Goal: Task Accomplishment & Management: Manage account settings

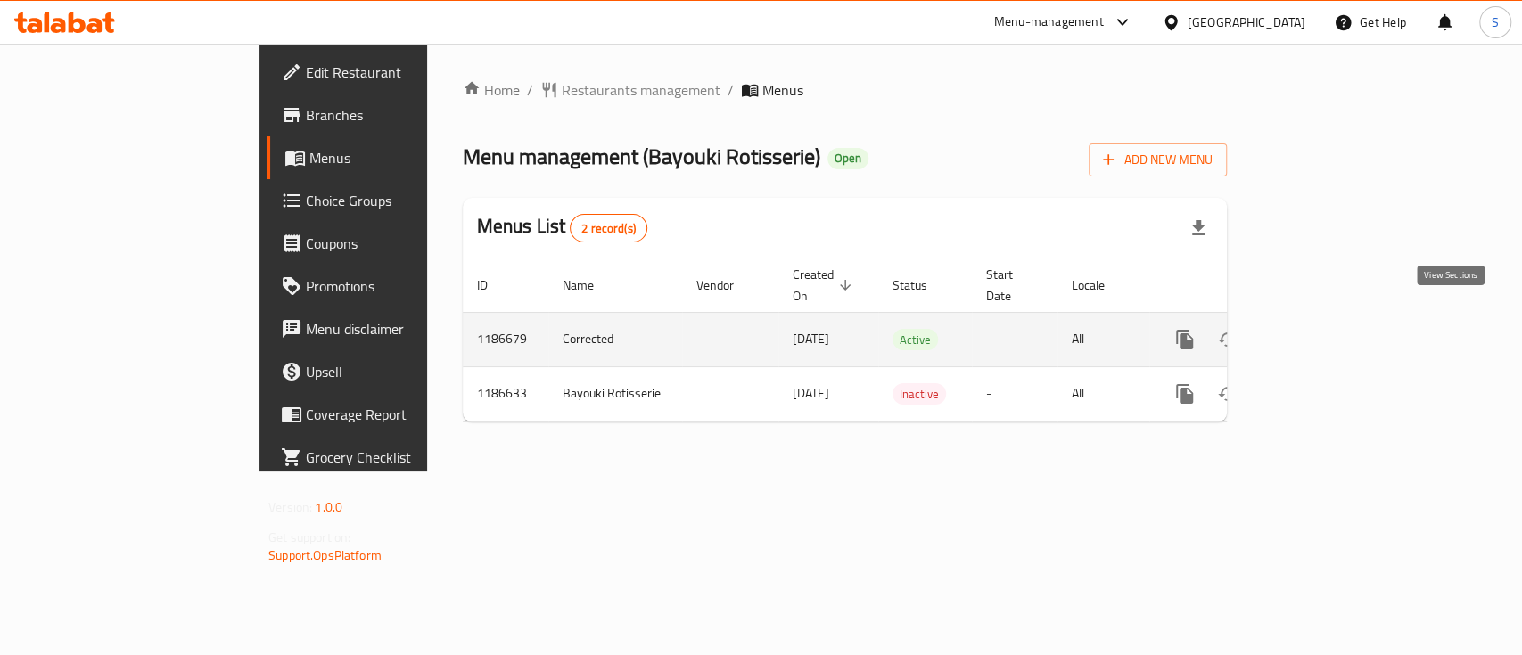
click at [1322, 332] on icon "enhanced table" at bounding box center [1313, 340] width 16 height 16
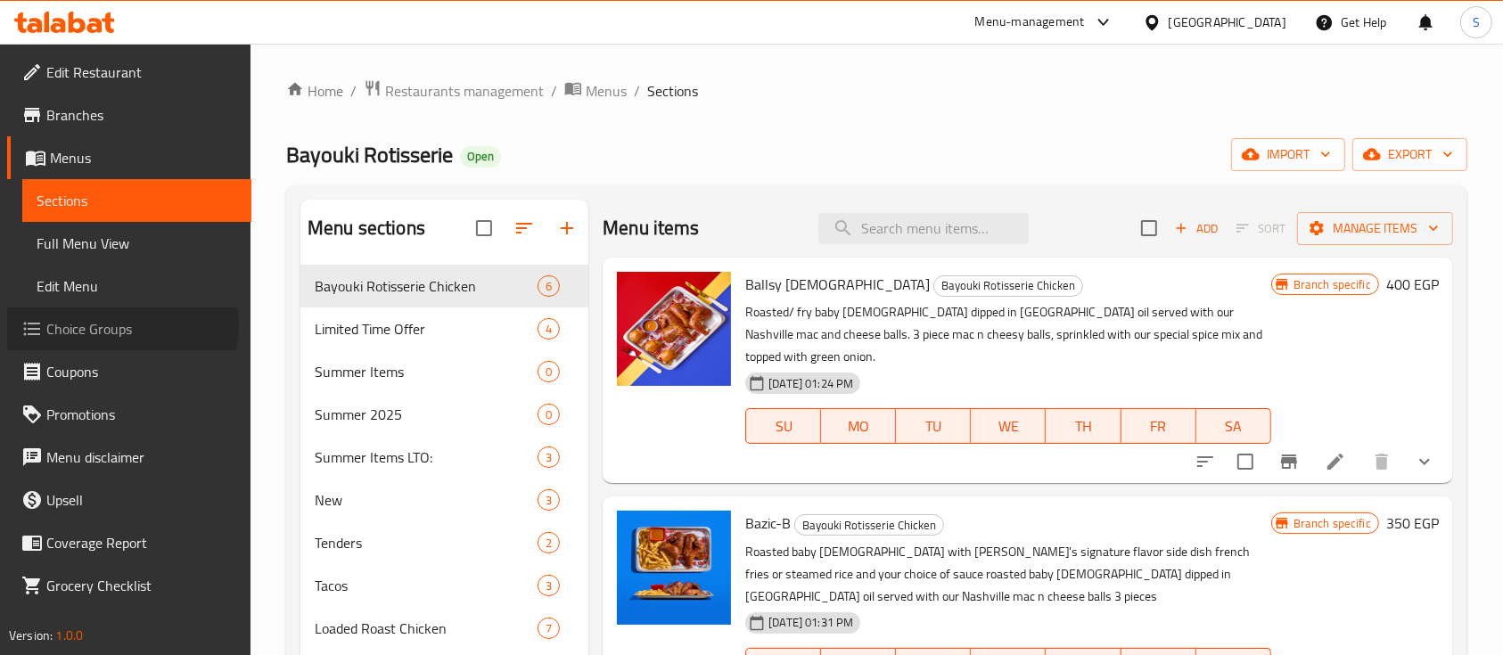
click at [121, 325] on span "Choice Groups" at bounding box center [141, 328] width 191 height 21
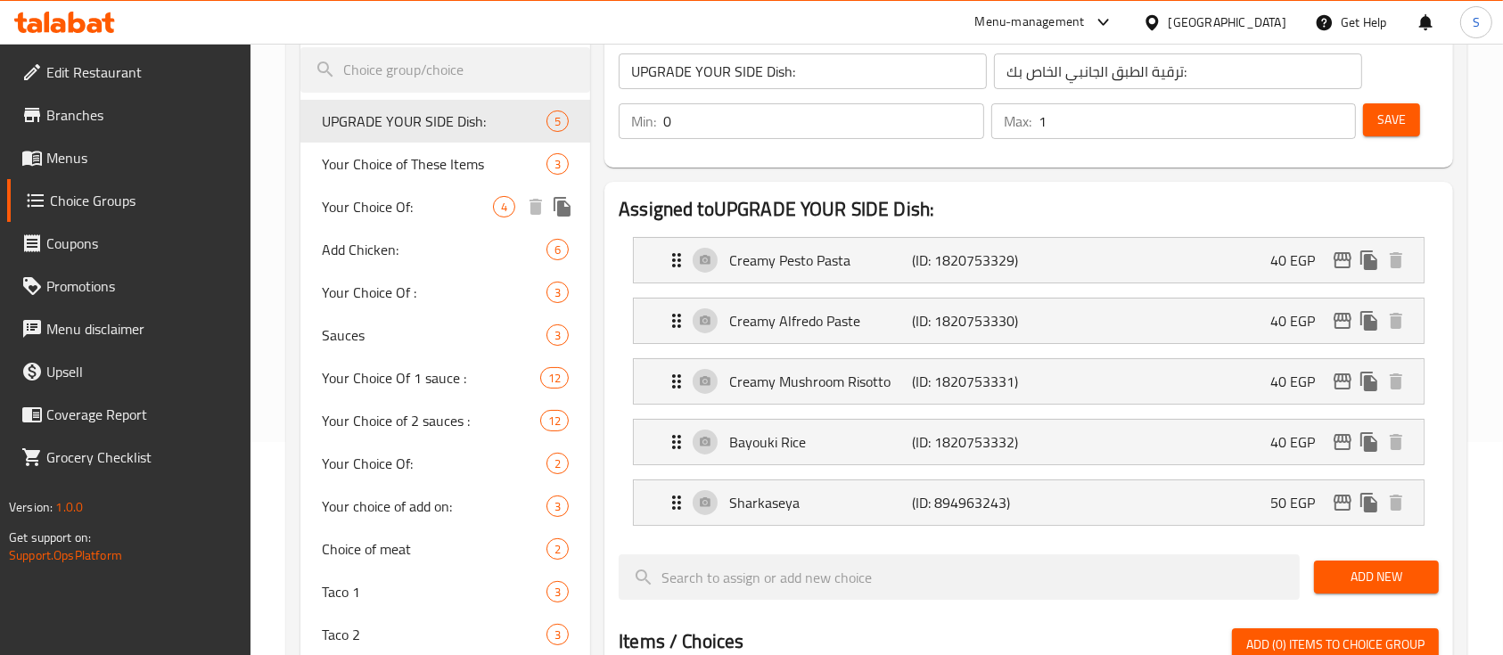
scroll to position [218, 0]
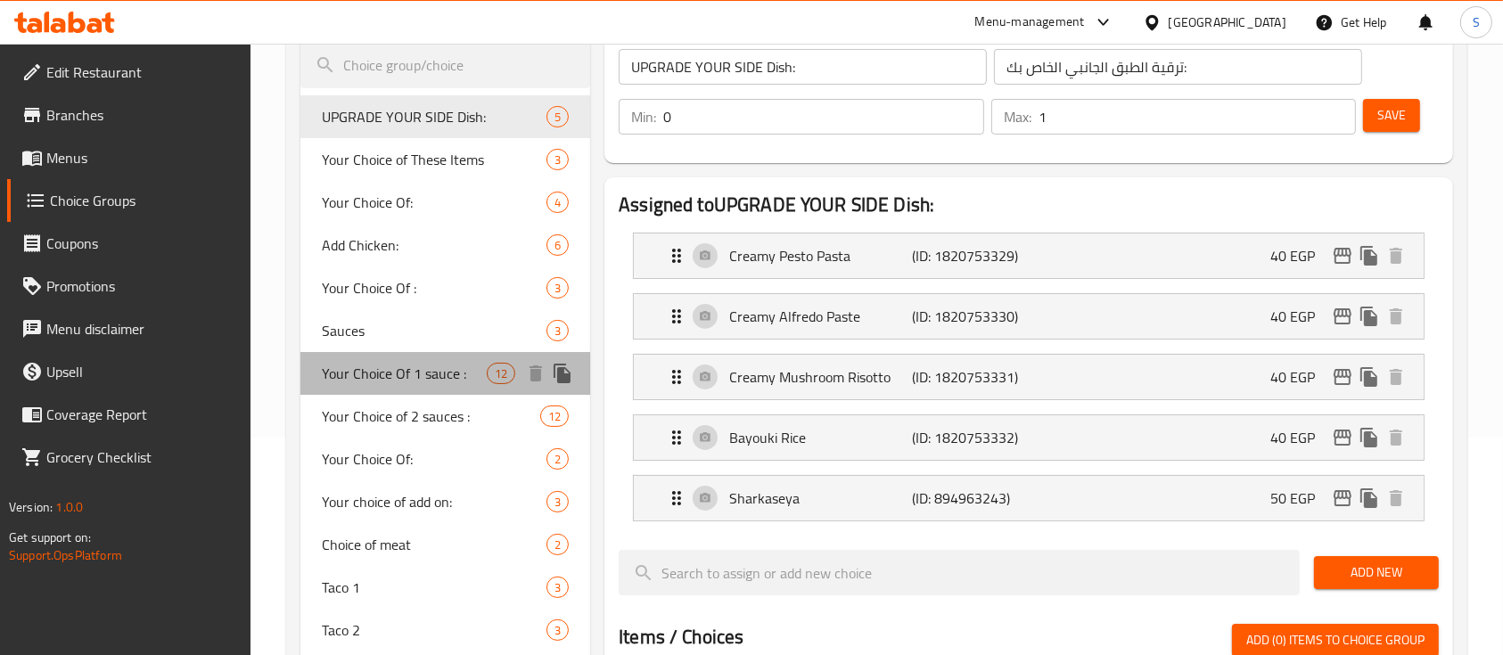
click at [403, 369] on span "Your Choice Of 1 sauce :" at bounding box center [404, 373] width 165 height 21
type input "Your Choice Of 1 sauce :"
type input "إختيارك من صوص 1 :"
type input "1"
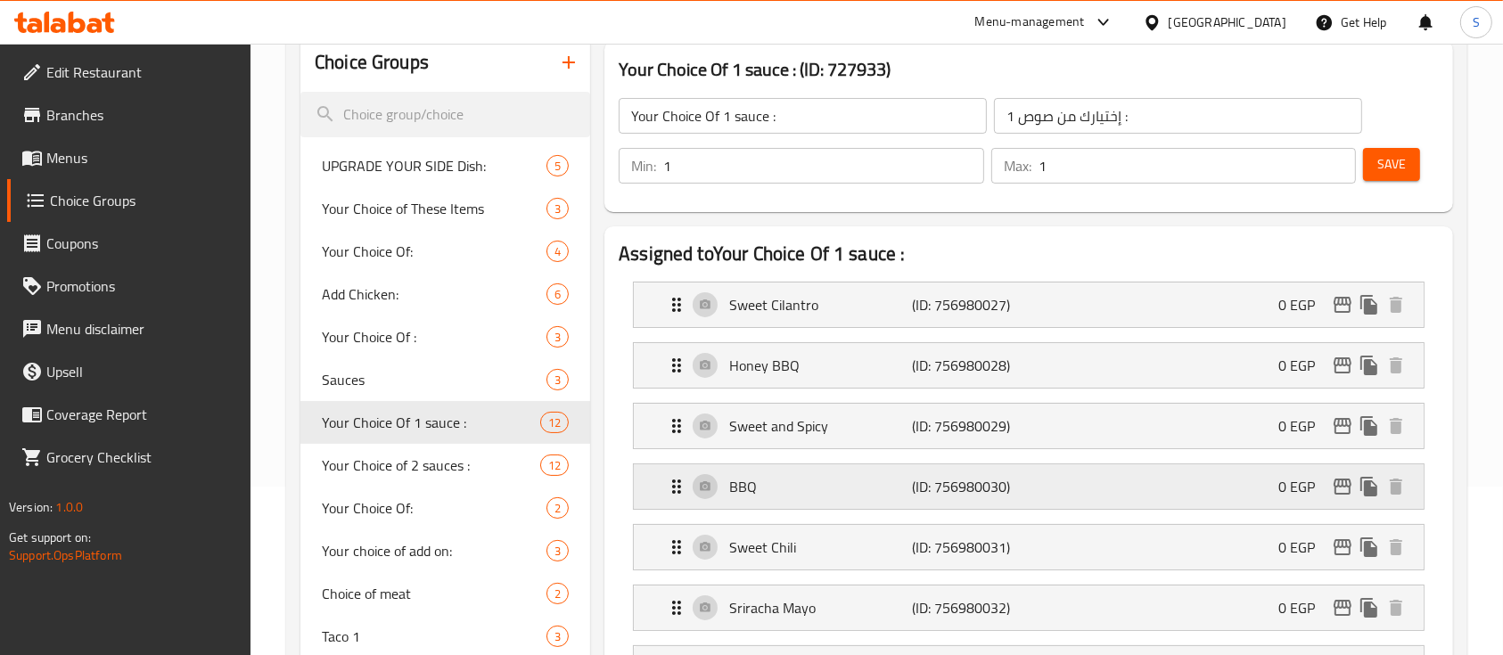
scroll to position [168, 0]
click at [431, 476] on span "Your Choice of 2 sauces :" at bounding box center [404, 466] width 165 height 21
type input "Your Choice of 2 sauces :"
type input "اختيارك من 2 صوص:"
type input "2"
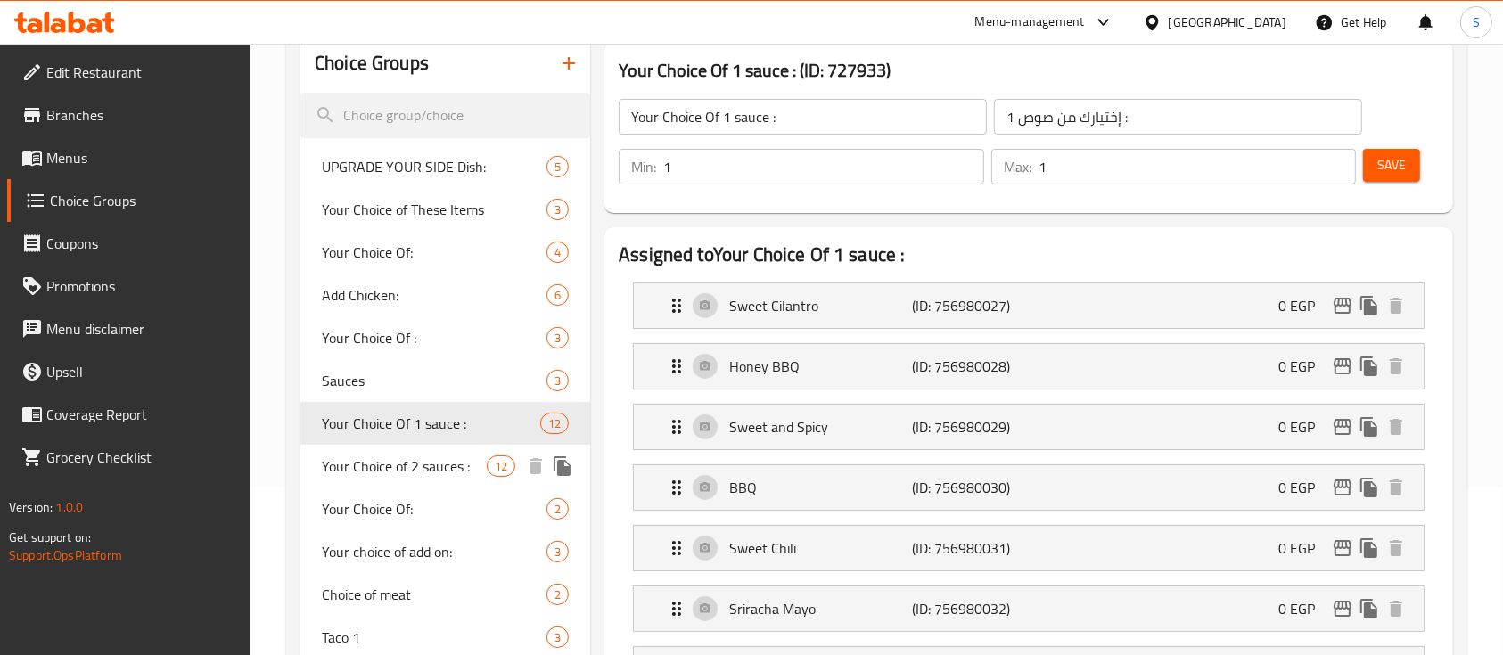
type input "2"
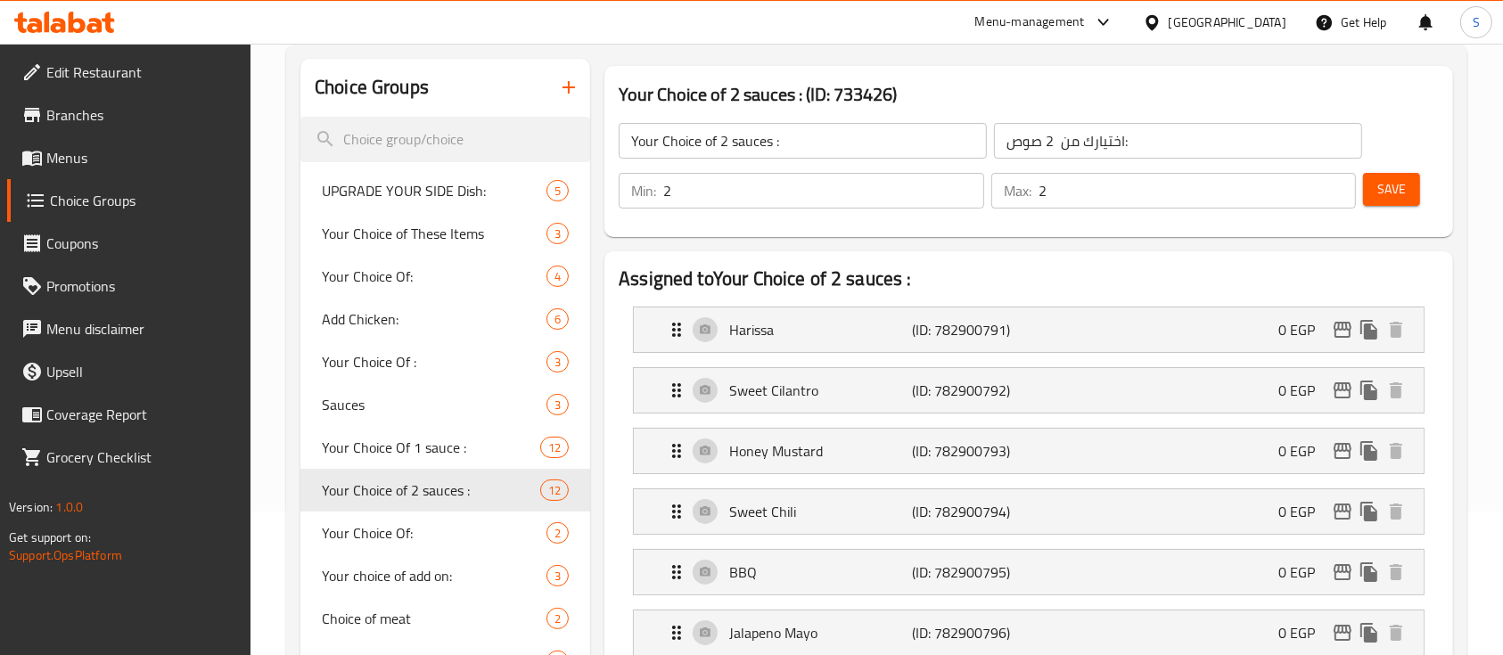
scroll to position [0, 0]
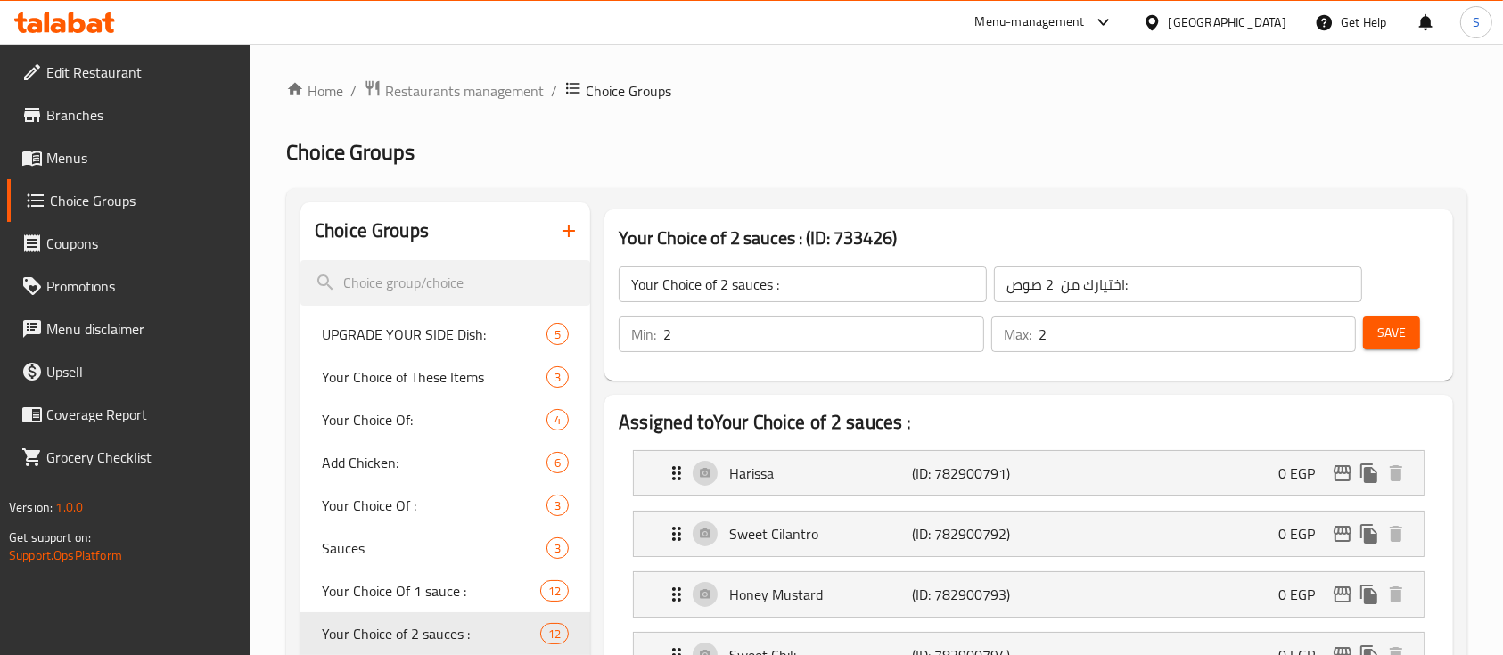
click at [79, 158] on span "Menus" at bounding box center [141, 157] width 191 height 21
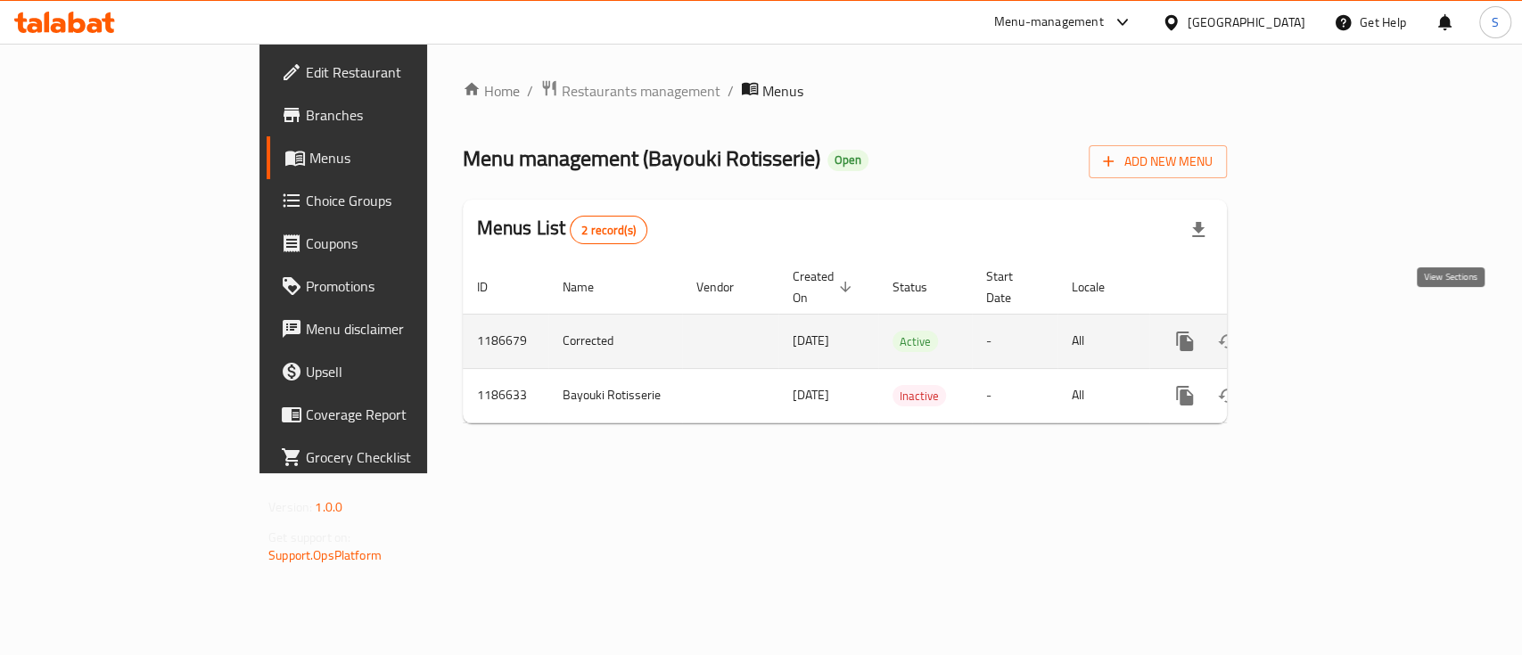
click at [1322, 334] on icon "enhanced table" at bounding box center [1313, 342] width 16 height 16
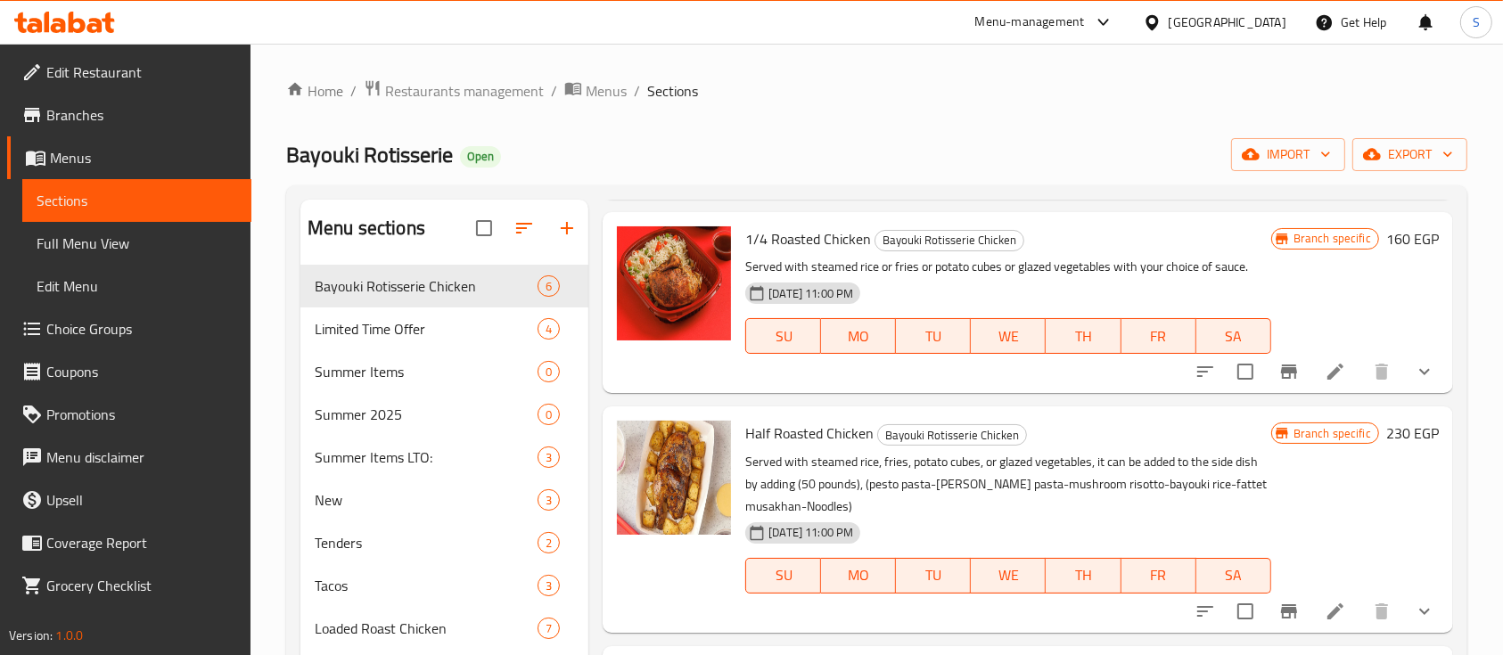
scroll to position [168, 0]
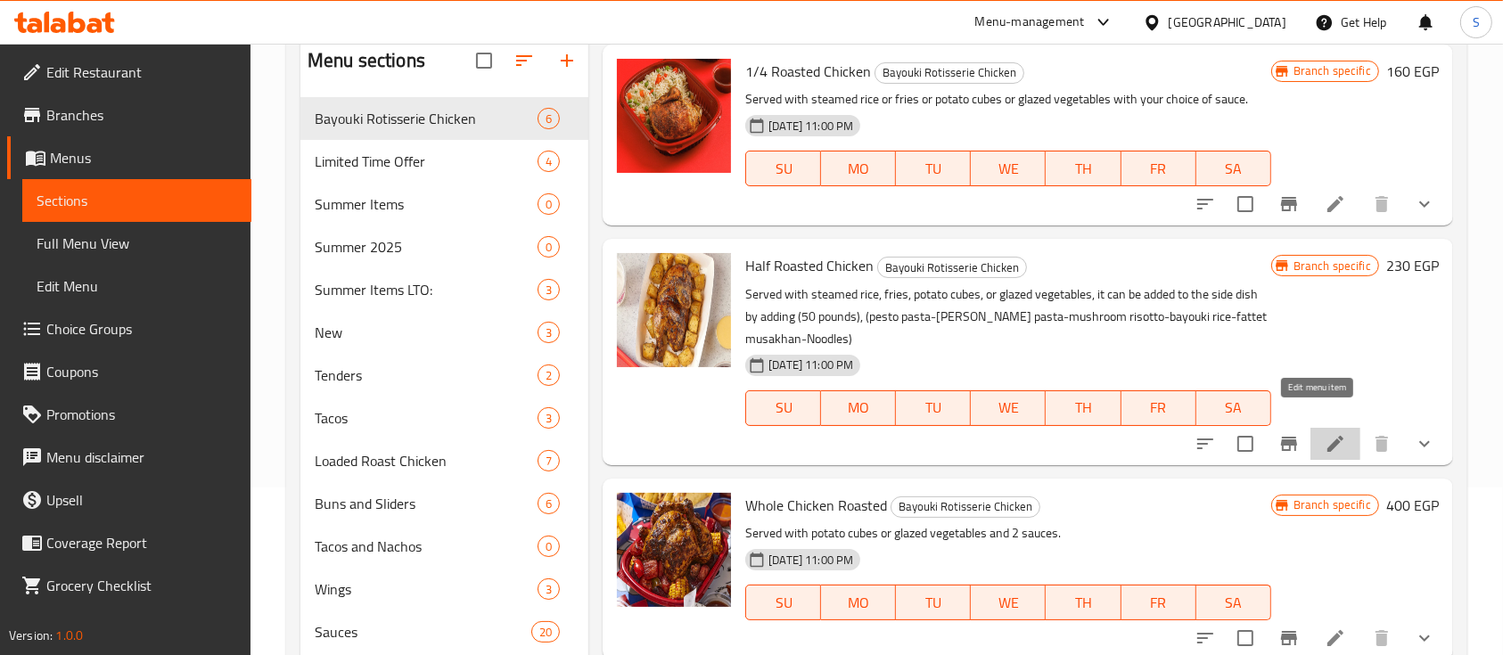
click at [1325, 433] on icon at bounding box center [1335, 443] width 21 height 21
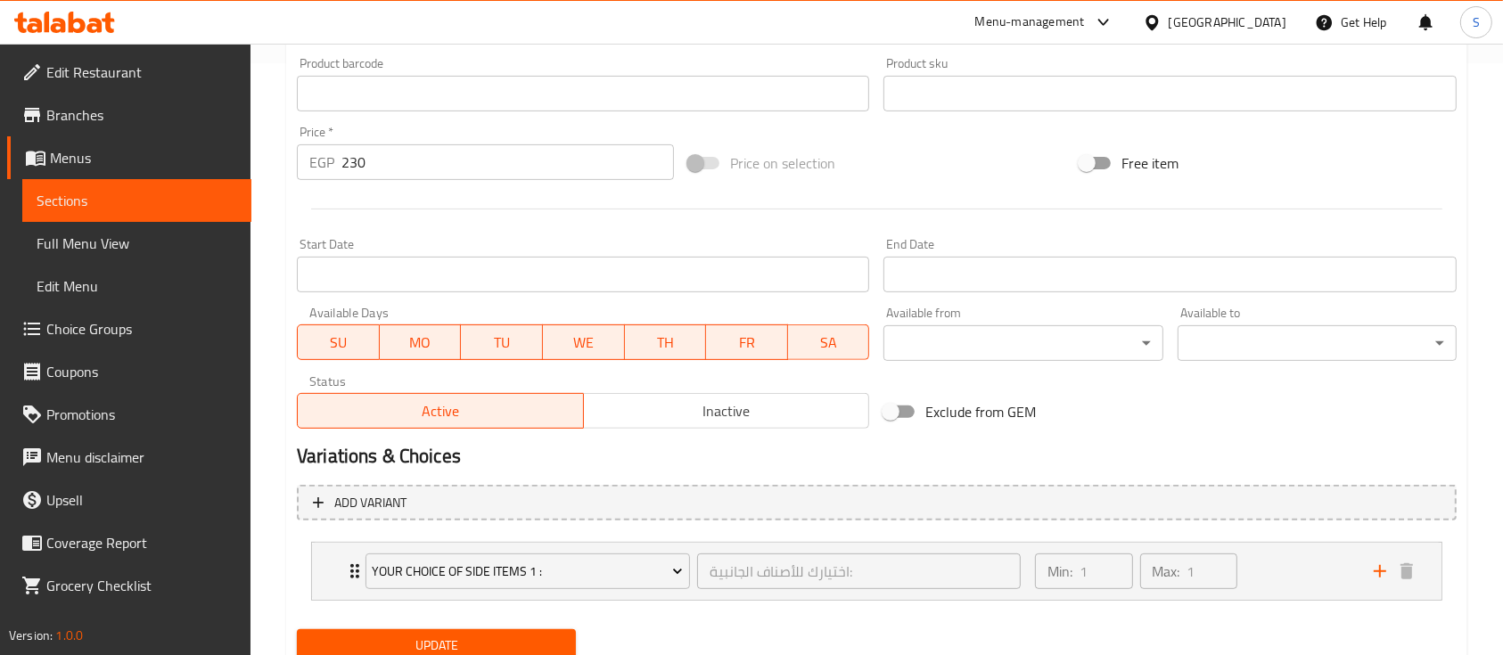
scroll to position [659, 0]
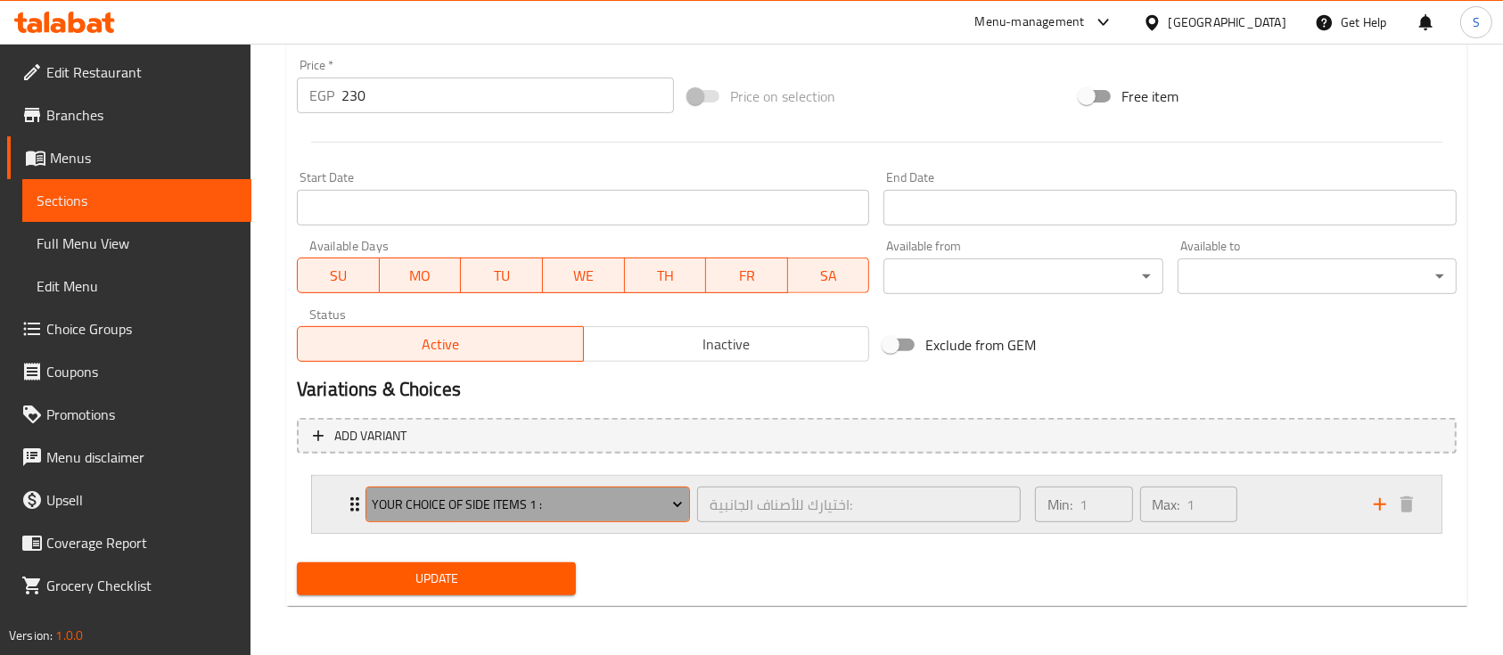
click at [672, 511] on icon "Expand" at bounding box center [678, 505] width 18 height 18
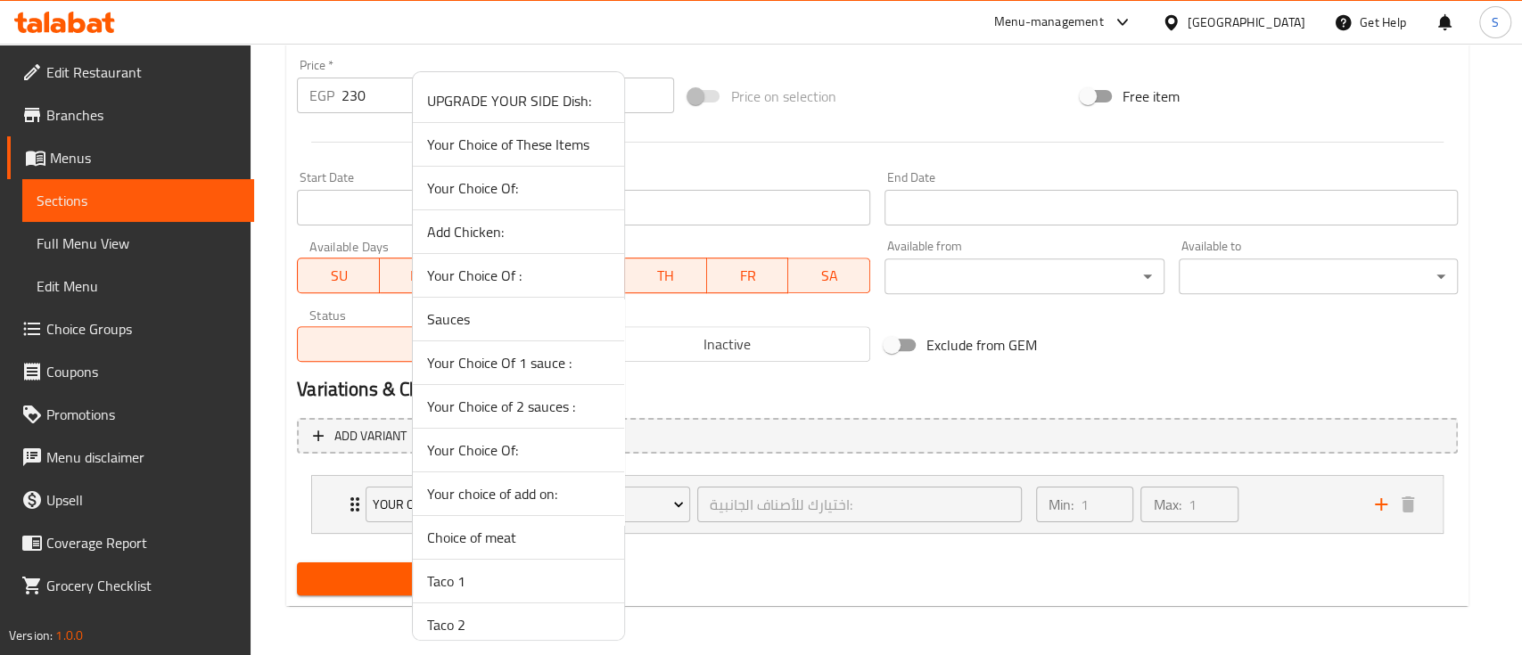
click at [778, 583] on div at bounding box center [761, 327] width 1522 height 655
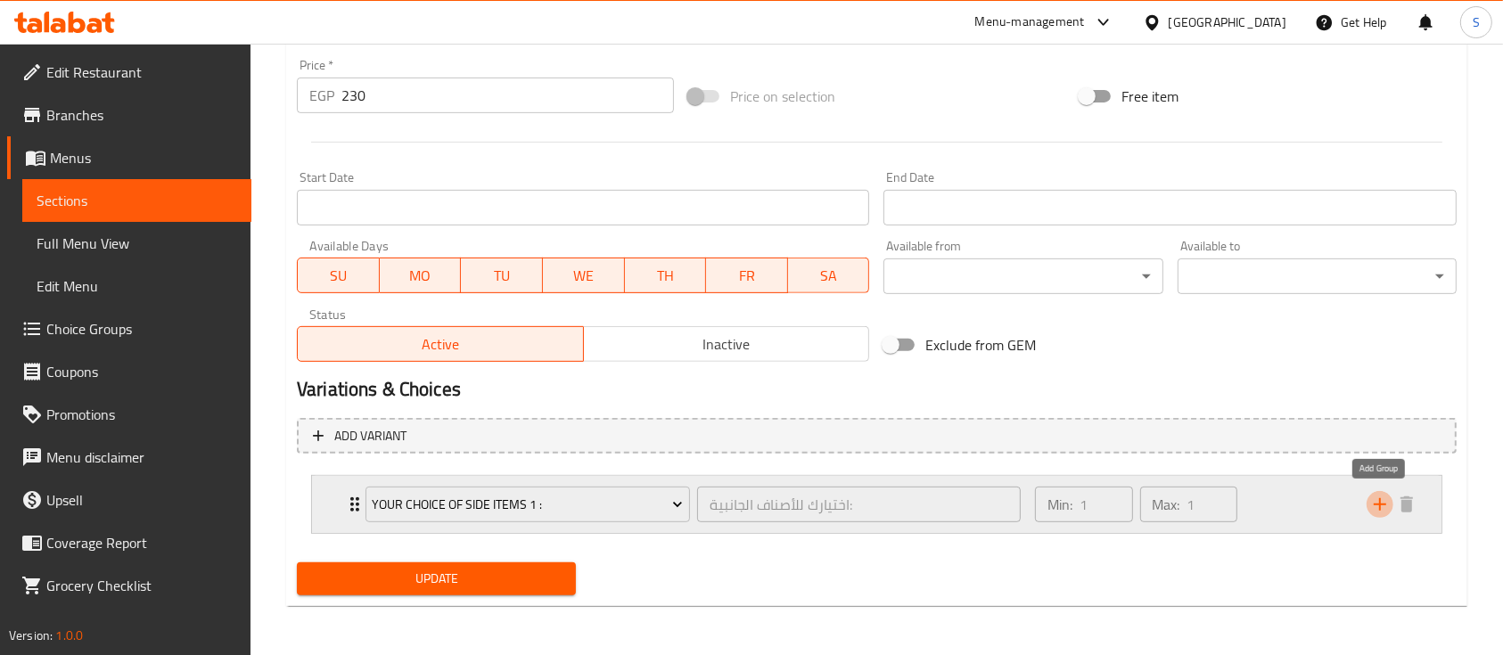
click at [1387, 509] on icon "add" at bounding box center [1380, 504] width 21 height 21
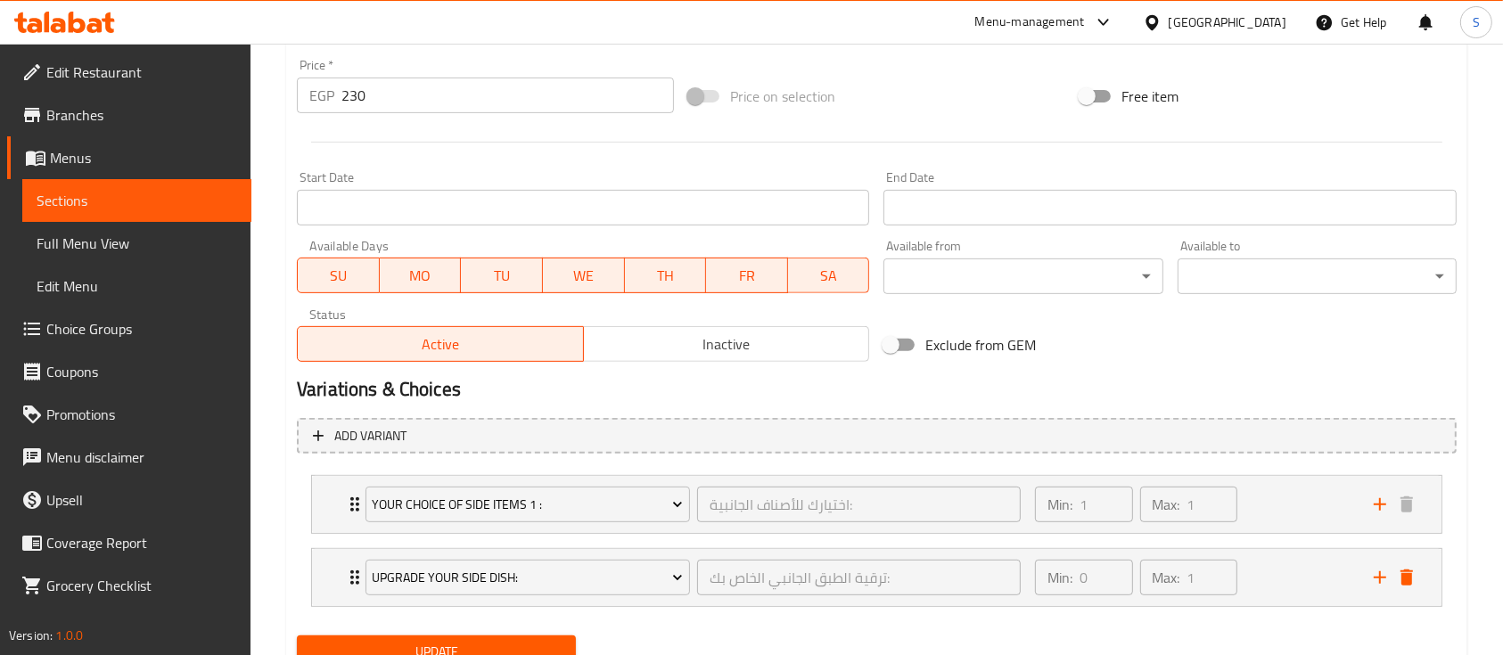
scroll to position [732, 0]
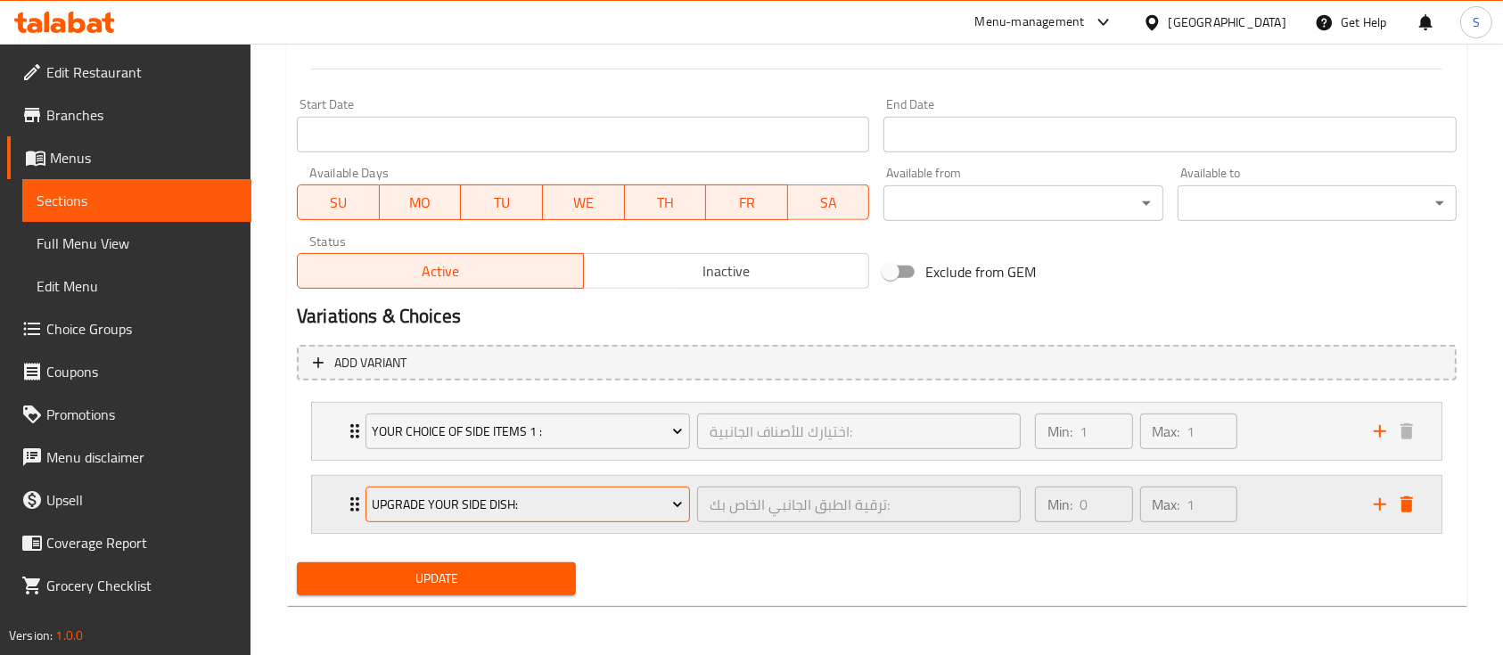
click at [626, 510] on span "UPGRADE YOUR SIDE Dish:" at bounding box center [527, 505] width 311 height 22
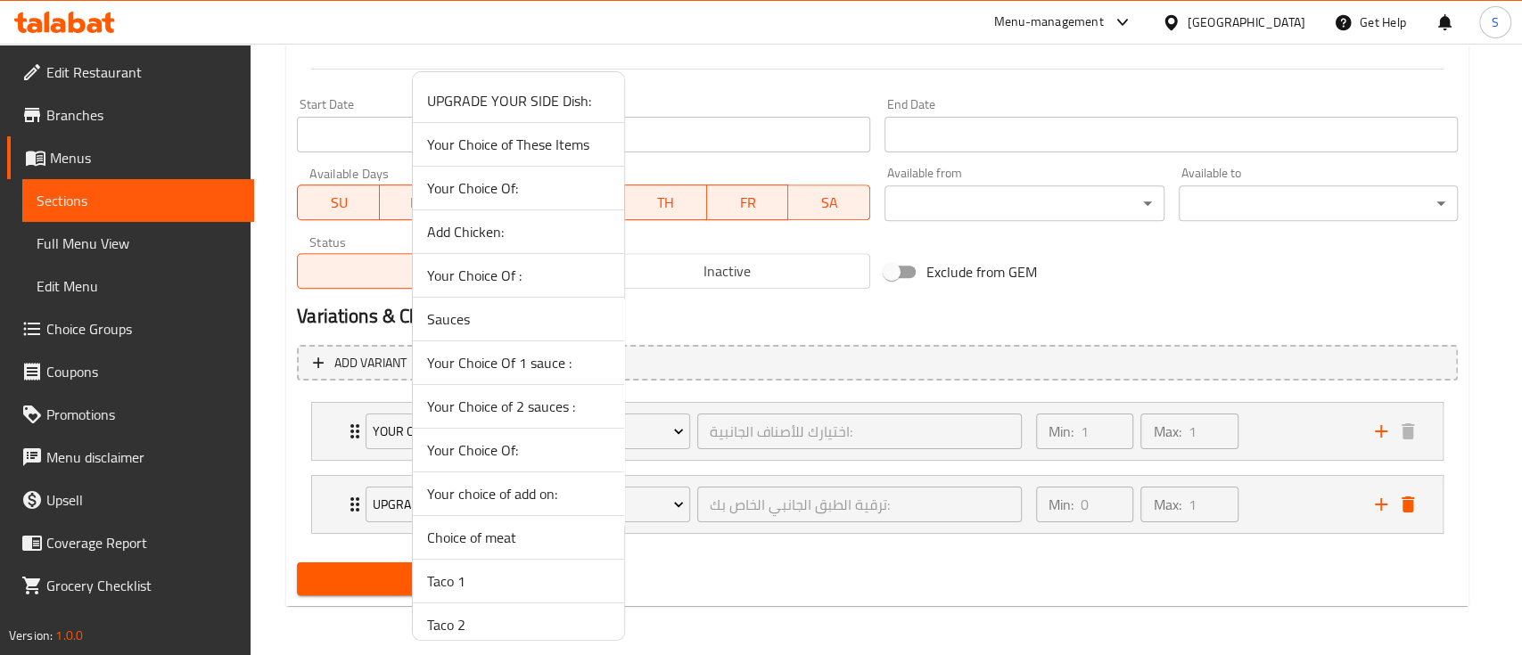
click at [521, 368] on span "Your Choice Of 1 sauce :" at bounding box center [518, 362] width 183 height 21
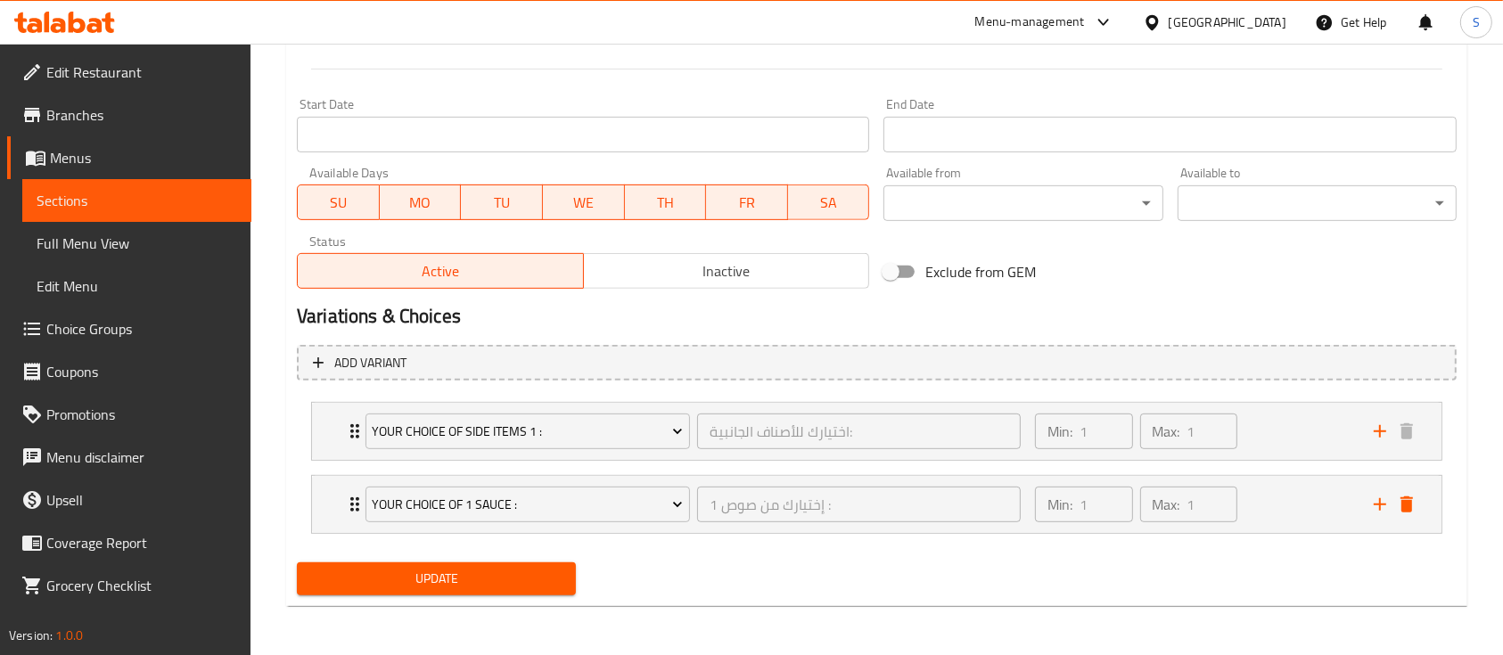
click at [431, 579] on span "Update" at bounding box center [436, 579] width 251 height 22
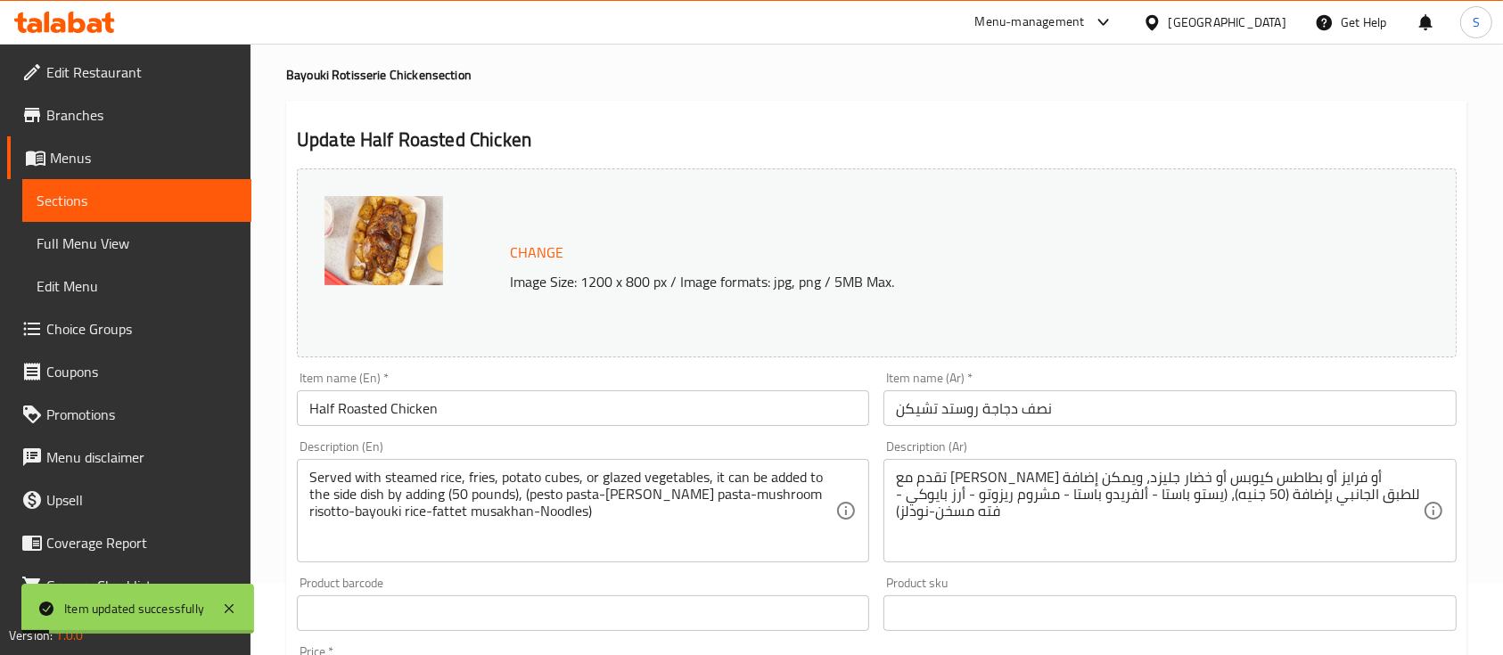
scroll to position [0, 0]
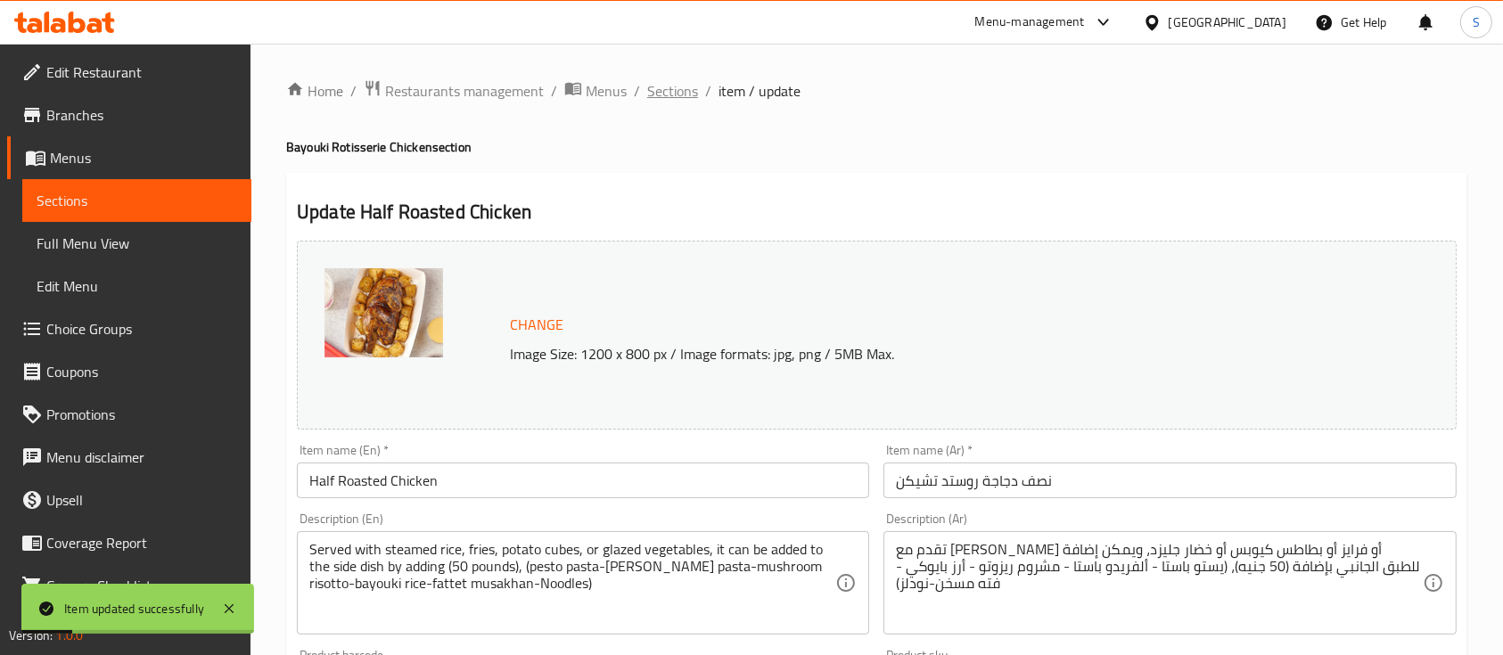
click at [674, 95] on span "Sections" at bounding box center [672, 90] width 51 height 21
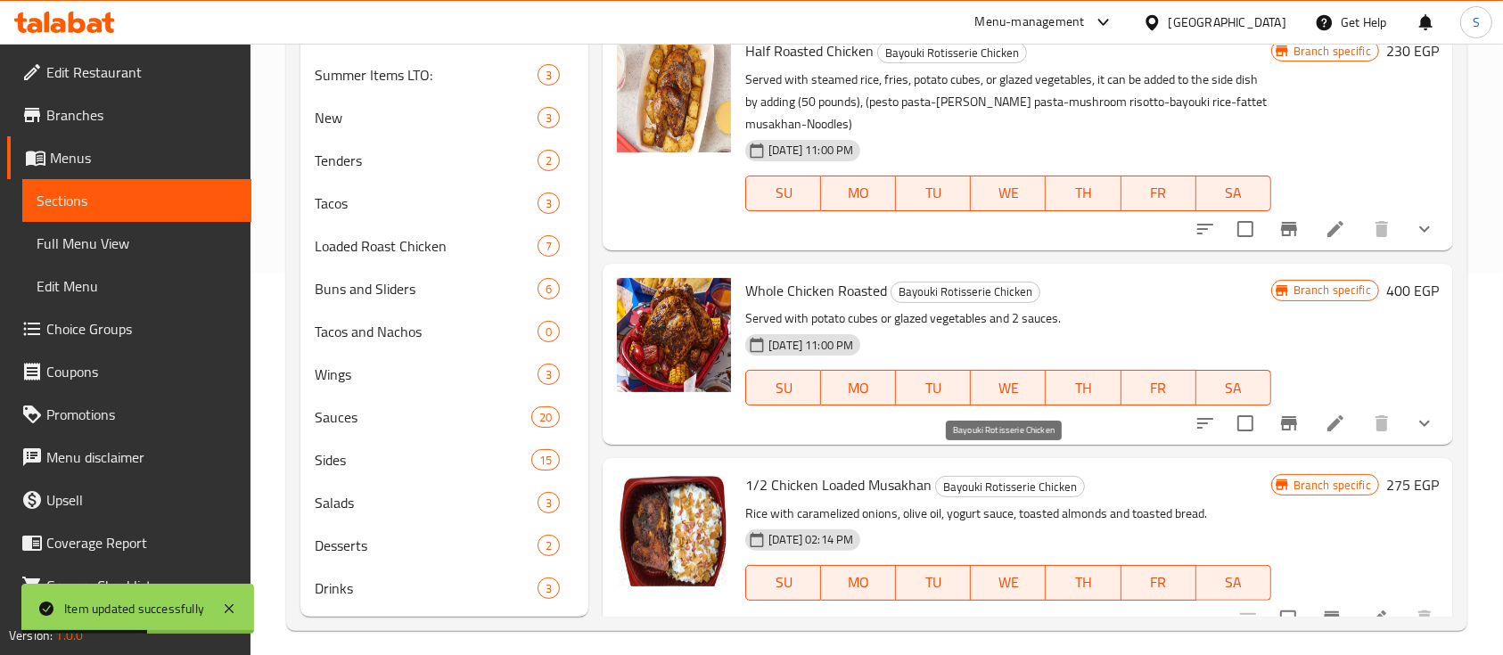
scroll to position [386, 0]
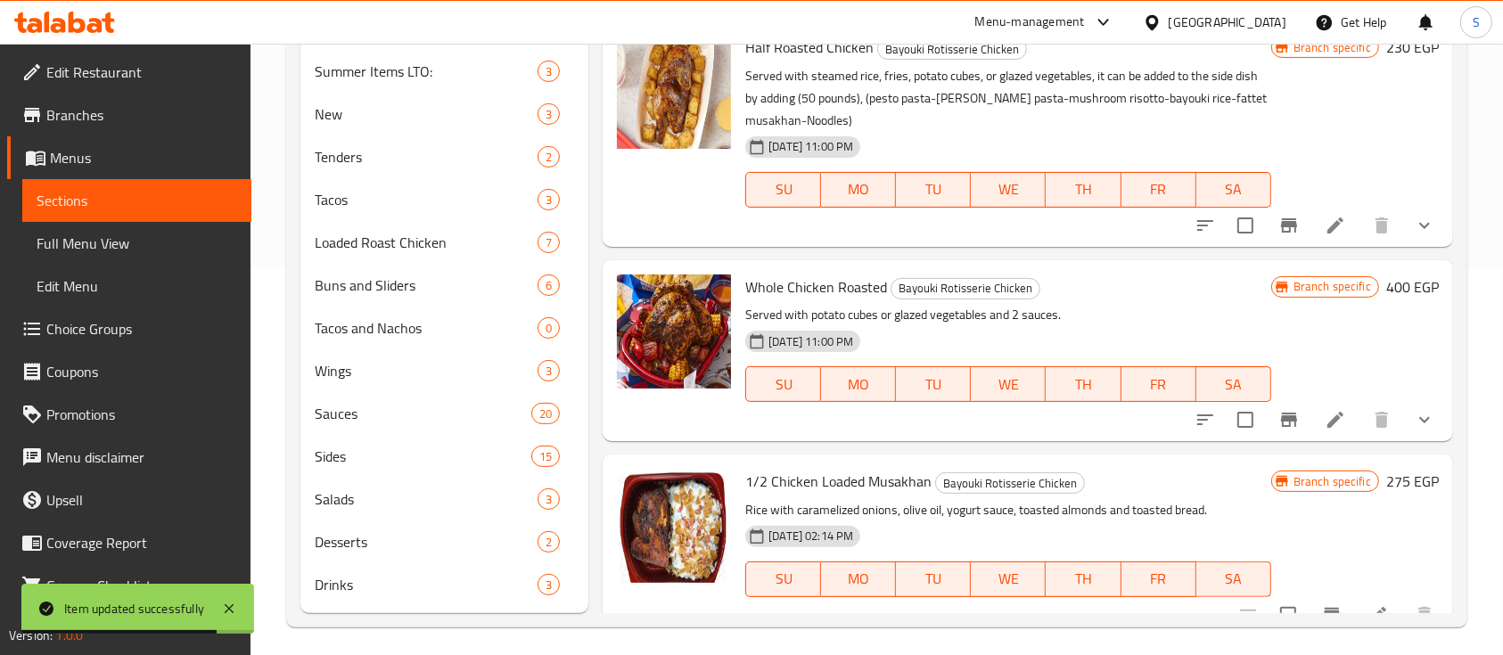
click at [1328, 412] on icon at bounding box center [1336, 420] width 16 height 16
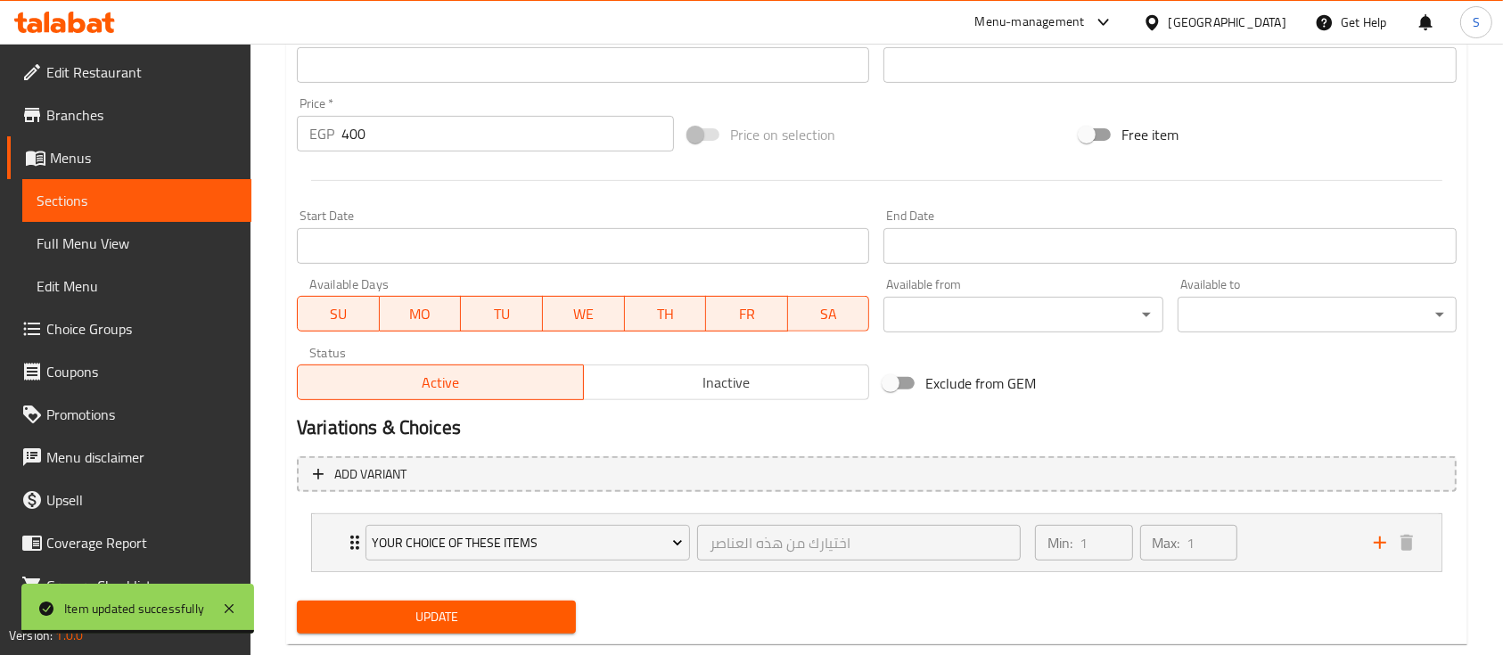
scroll to position [659, 0]
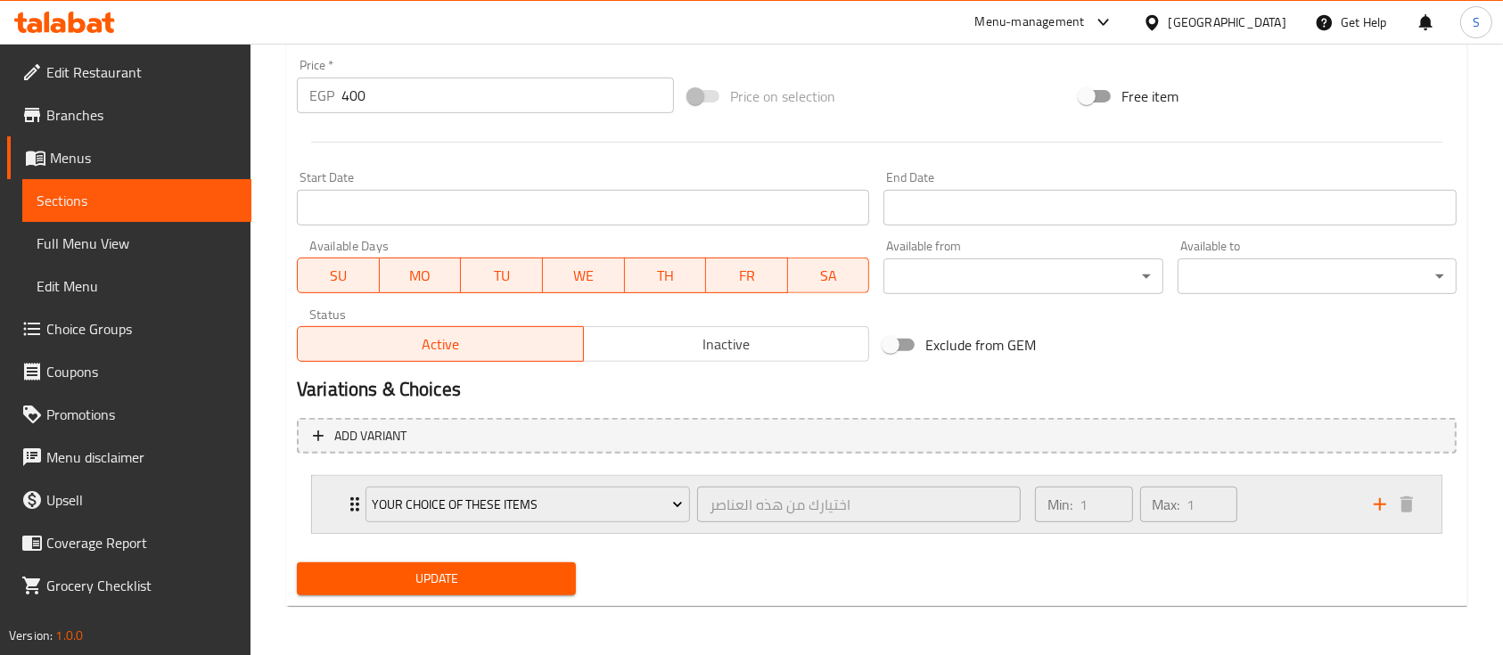
click at [1372, 520] on div "Your Choice of These Items اختيارك من هذه العناصر ​ Min: 1 ​ Max: 1 ​" at bounding box center [866, 505] width 1016 height 50
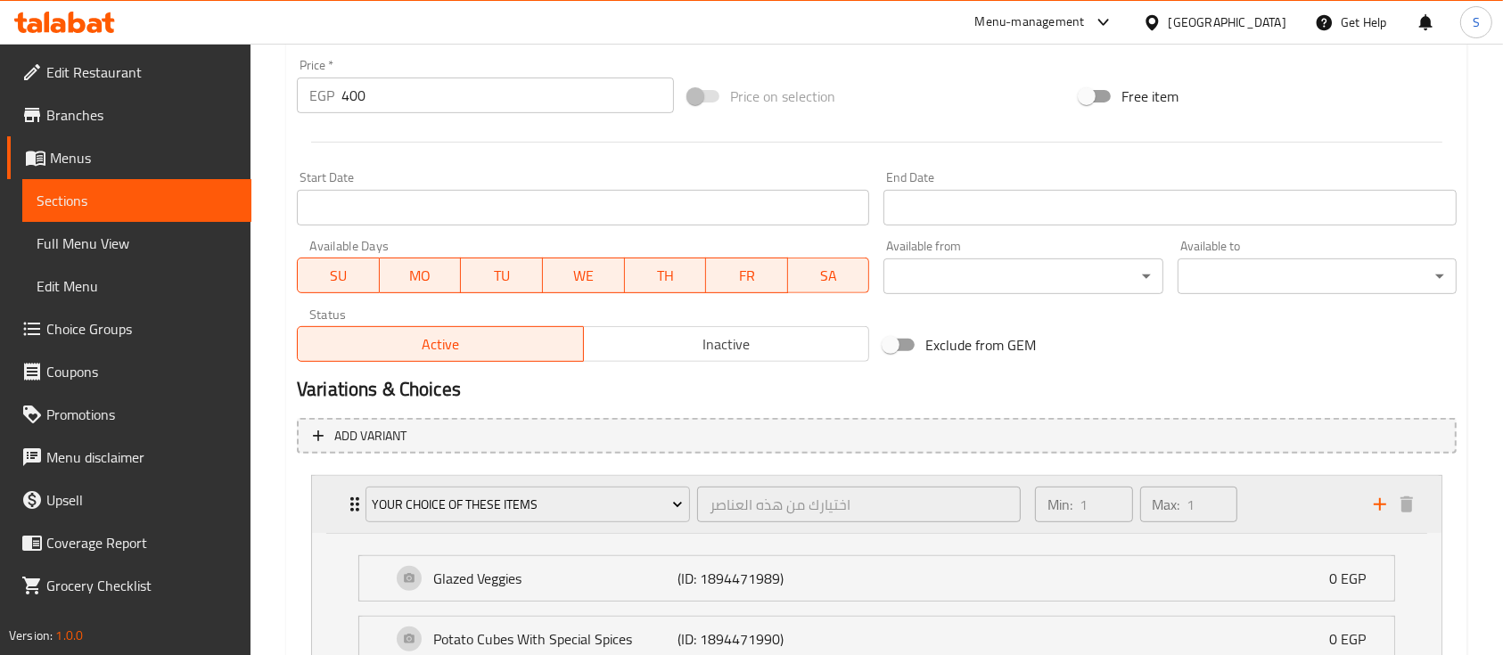
click at [1317, 516] on div "Min: 1 ​ Max: 1 ​" at bounding box center [1194, 504] width 339 height 57
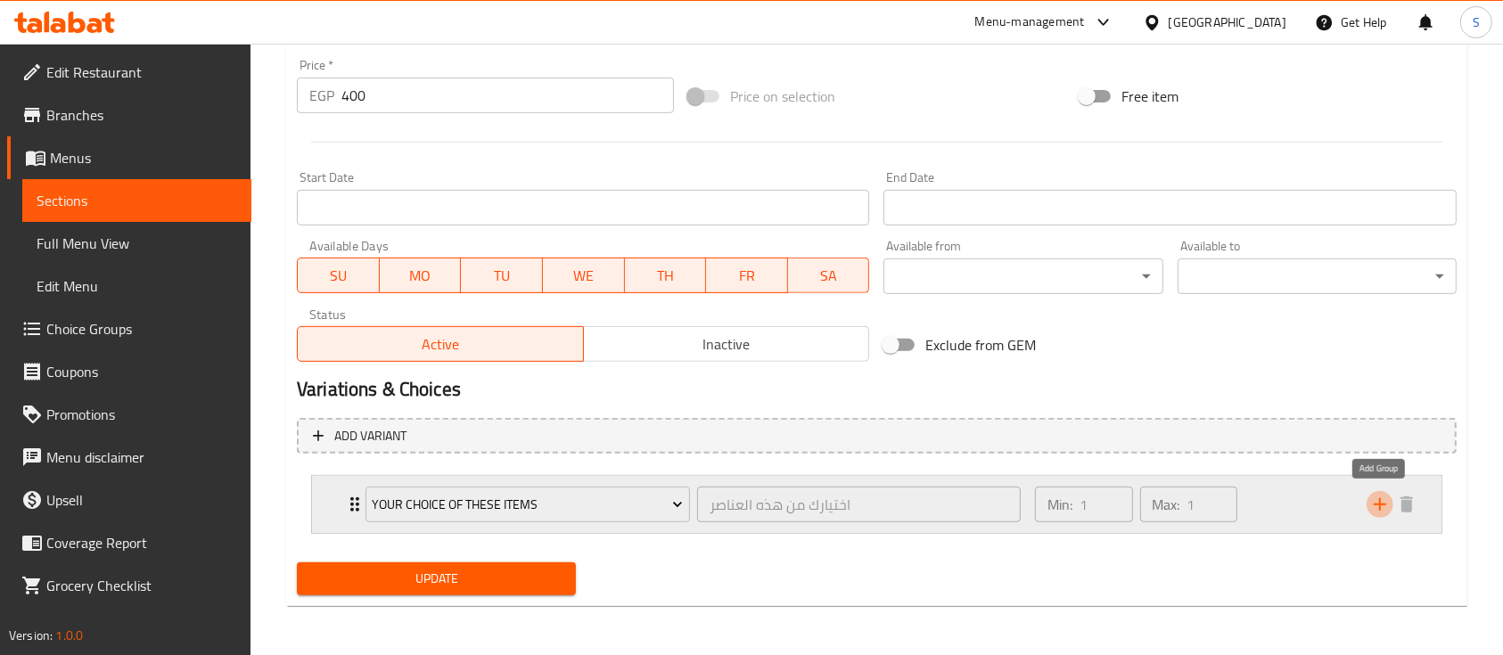
click at [1377, 505] on icon "add" at bounding box center [1380, 504] width 21 height 21
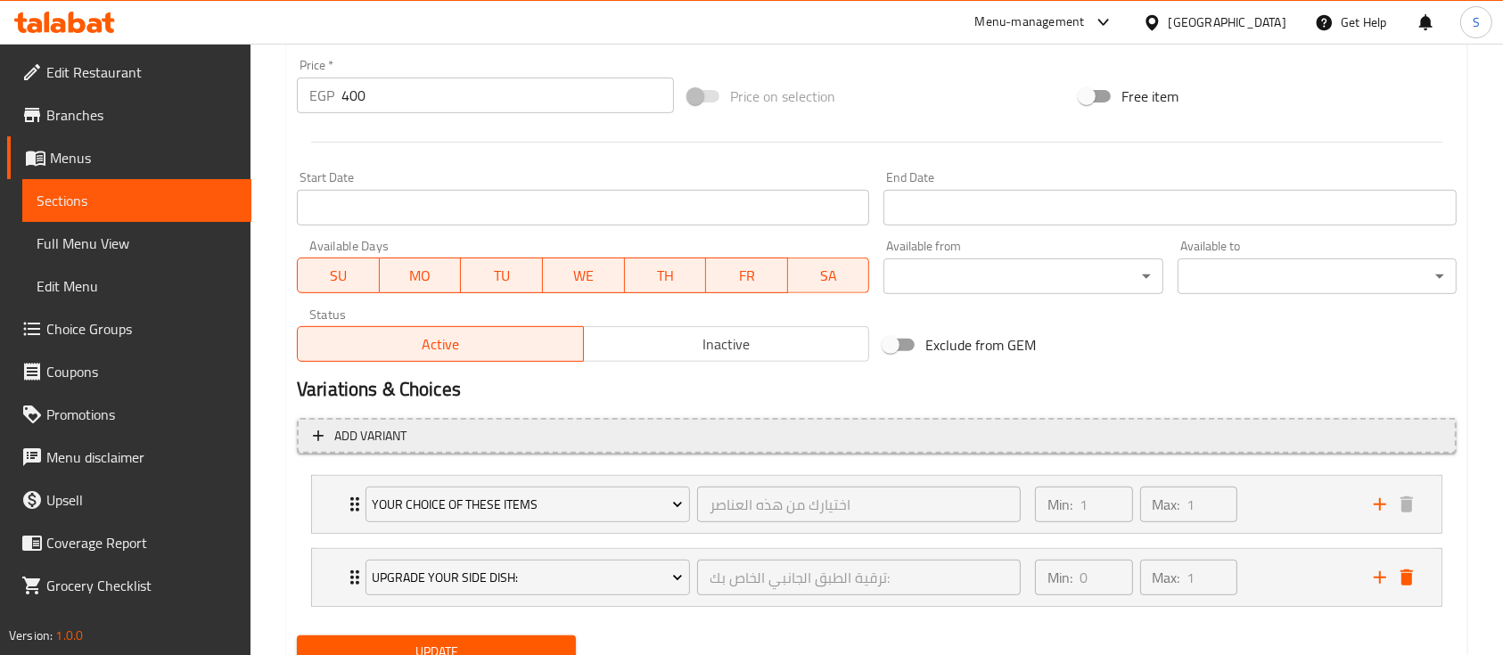
scroll to position [732, 0]
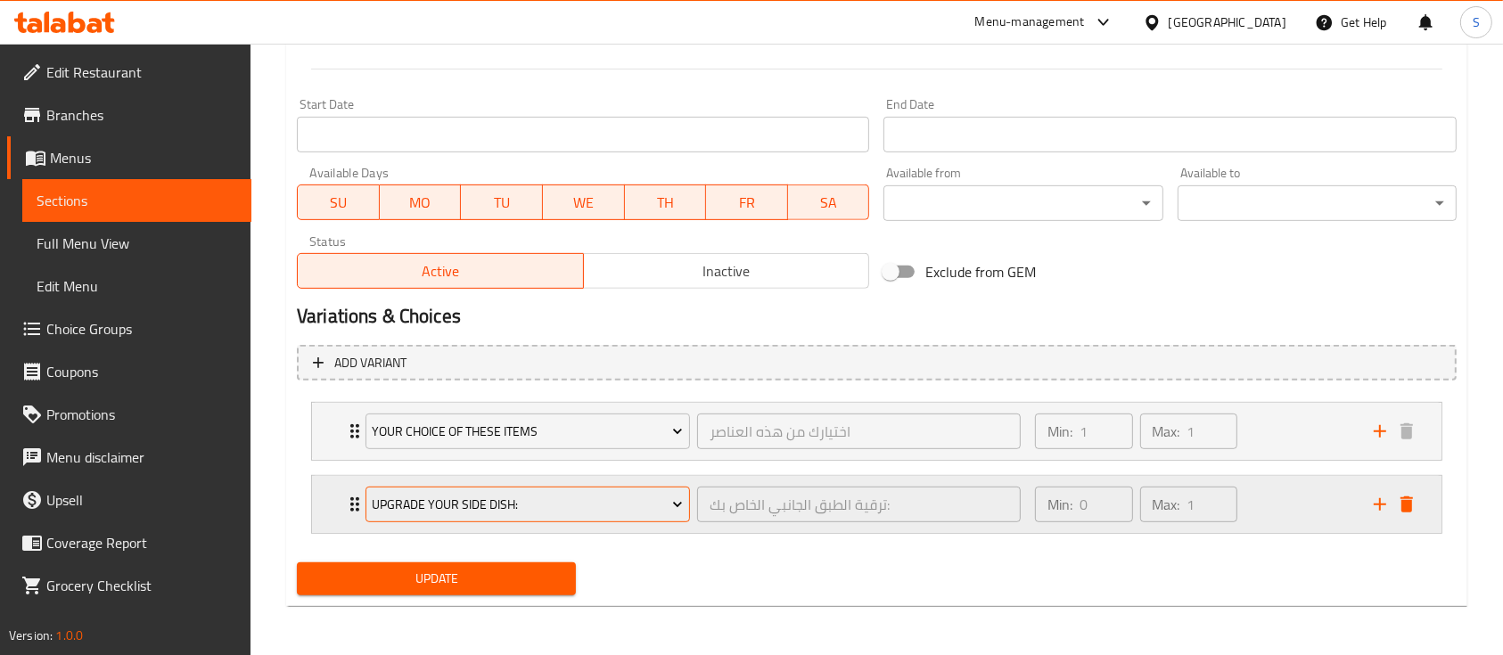
click at [599, 507] on span "UPGRADE YOUR SIDE Dish:" at bounding box center [527, 505] width 311 height 22
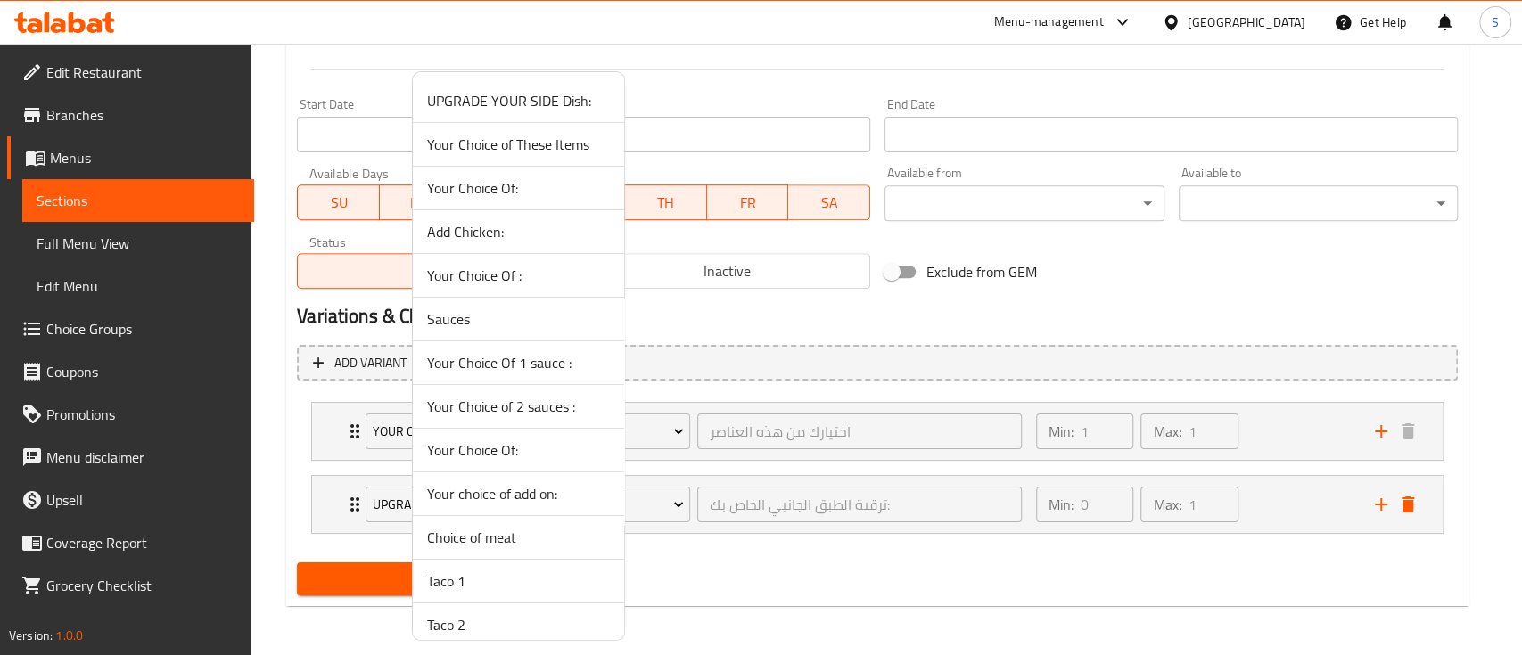
click at [511, 410] on span "Your Choice of 2 sauces :" at bounding box center [518, 406] width 183 height 21
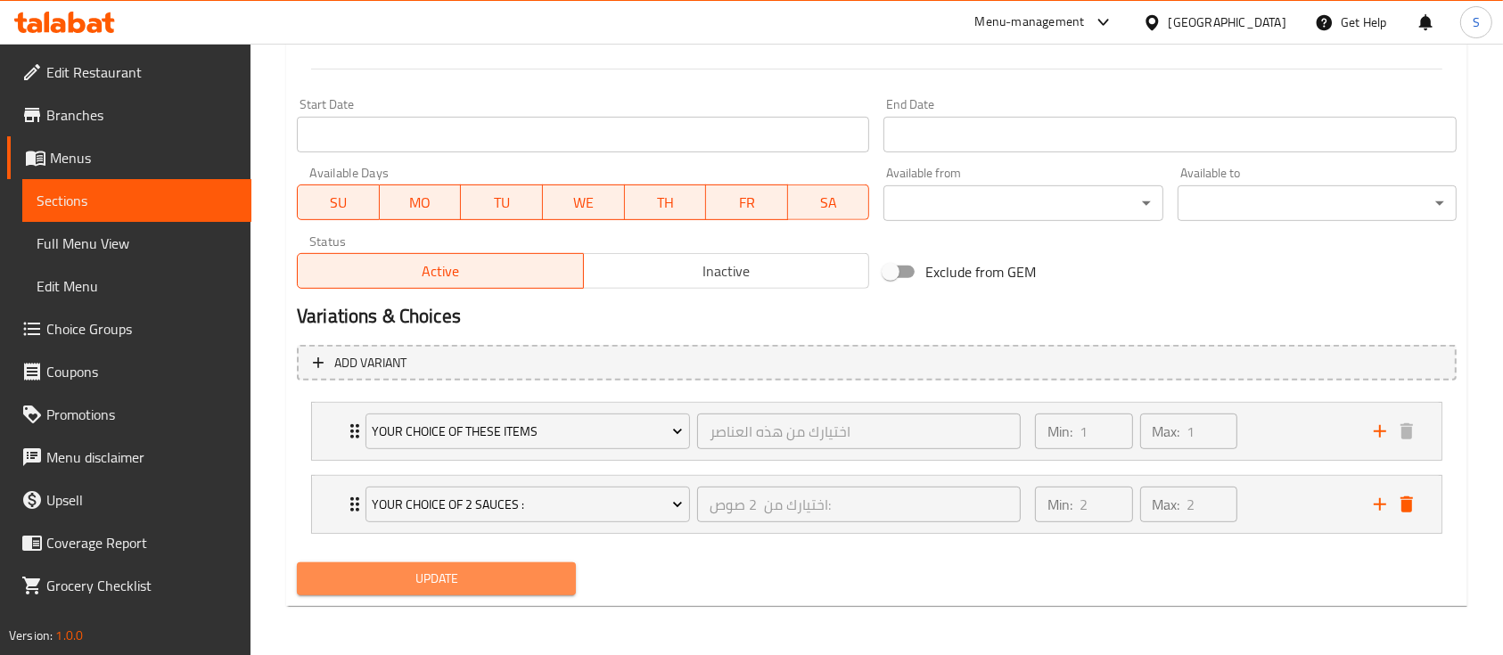
click at [465, 572] on span "Update" at bounding box center [436, 579] width 251 height 22
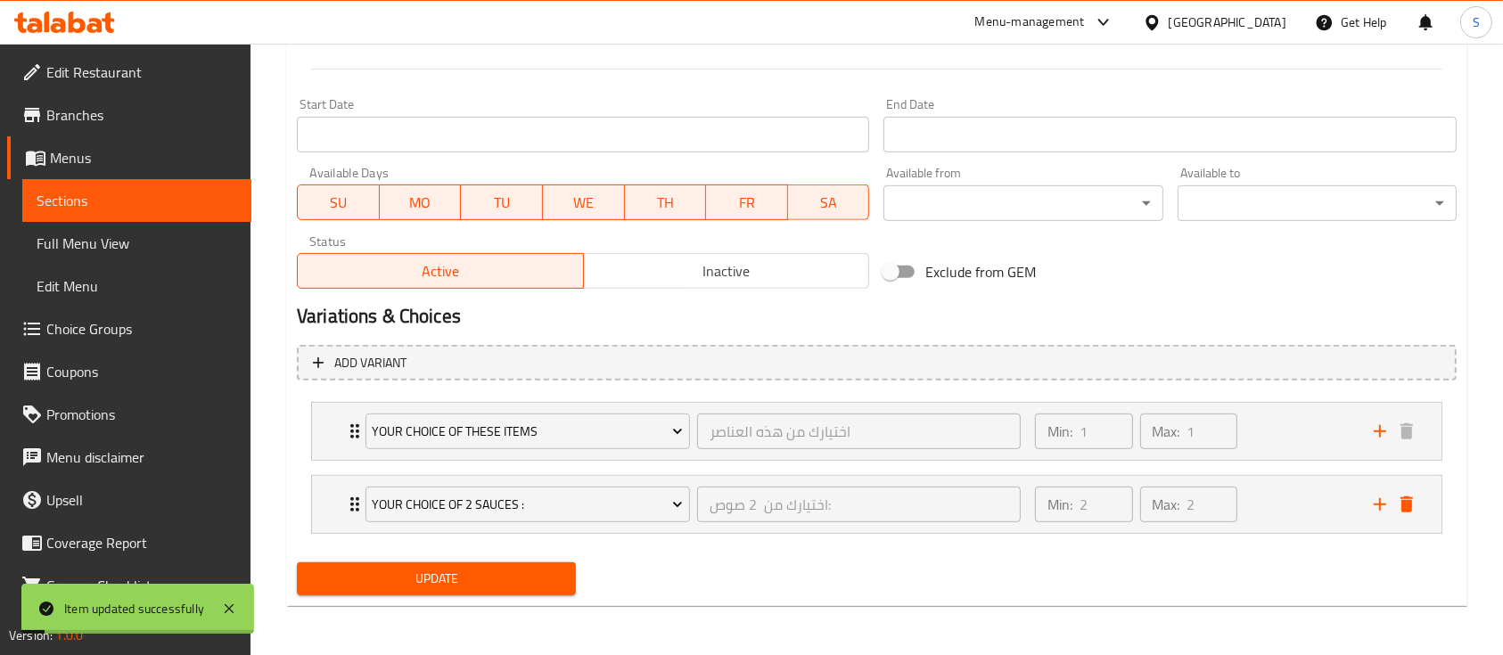
scroll to position [0, 0]
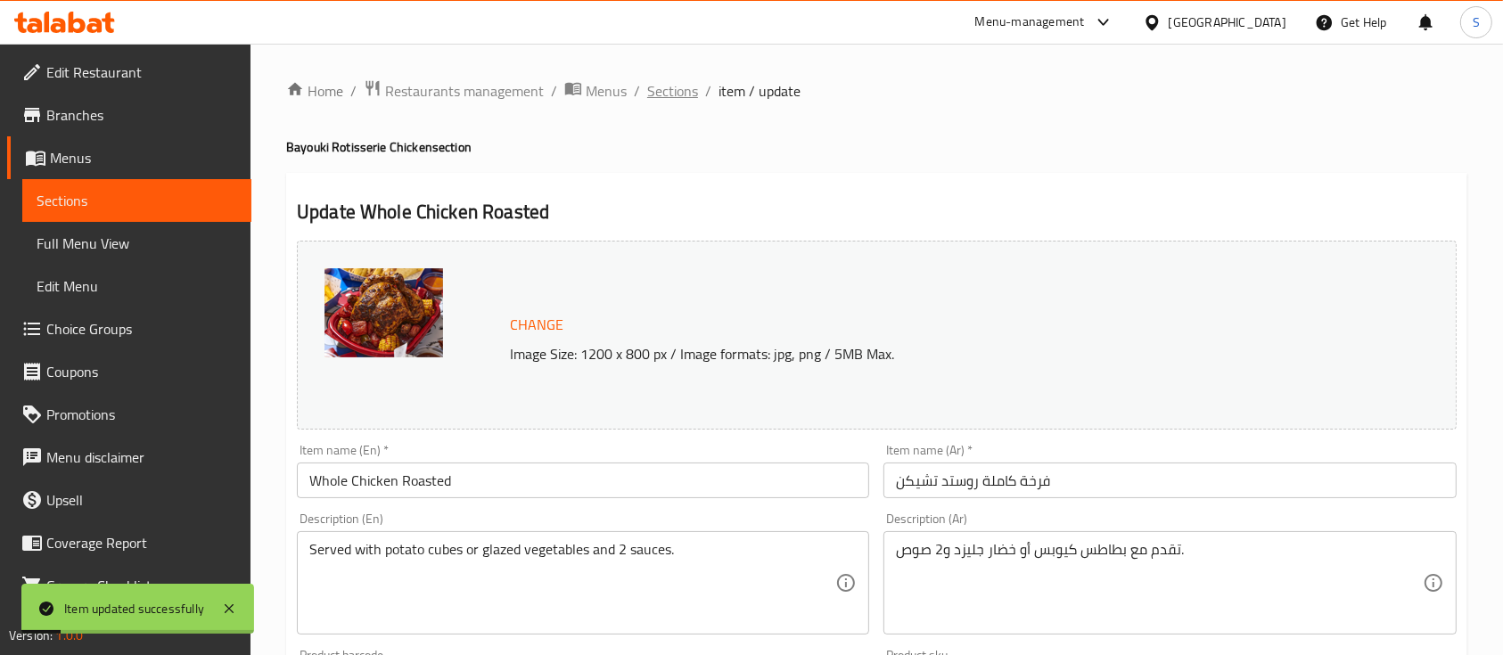
click at [667, 90] on span "Sections" at bounding box center [672, 90] width 51 height 21
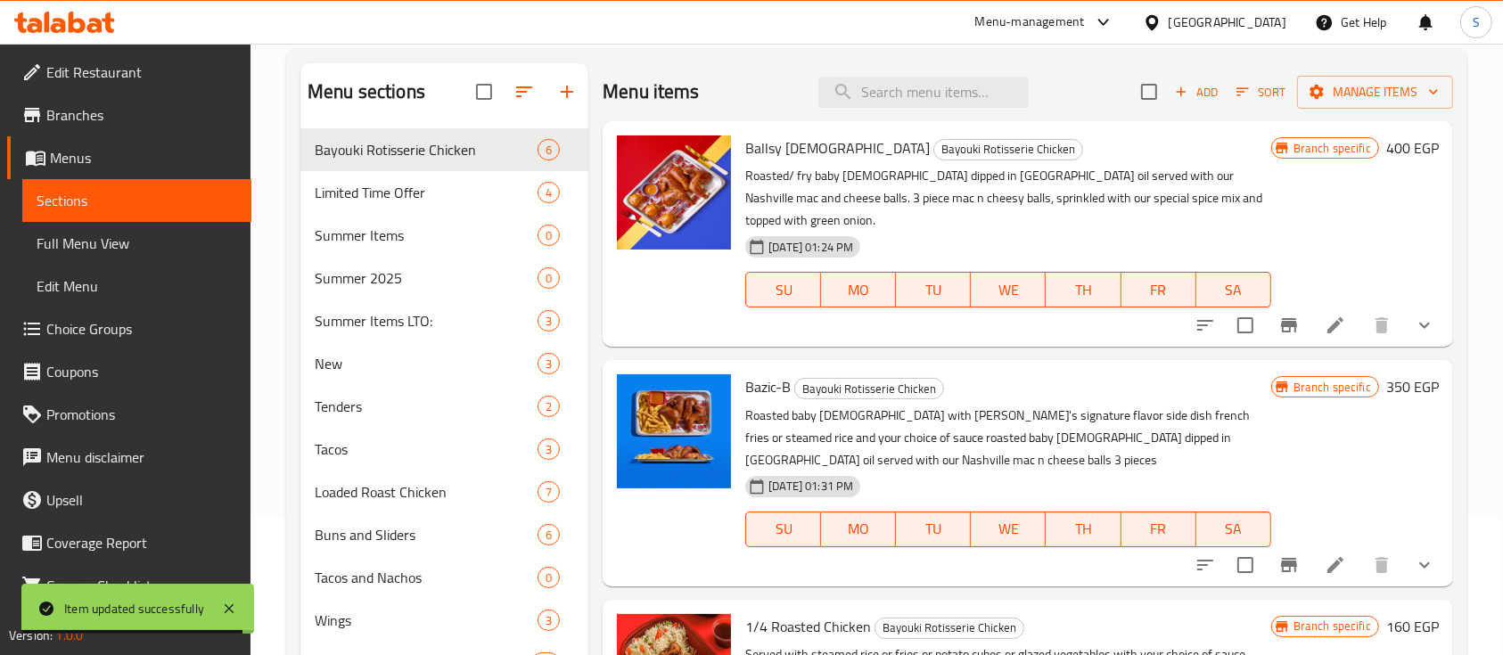
scroll to position [136, 0]
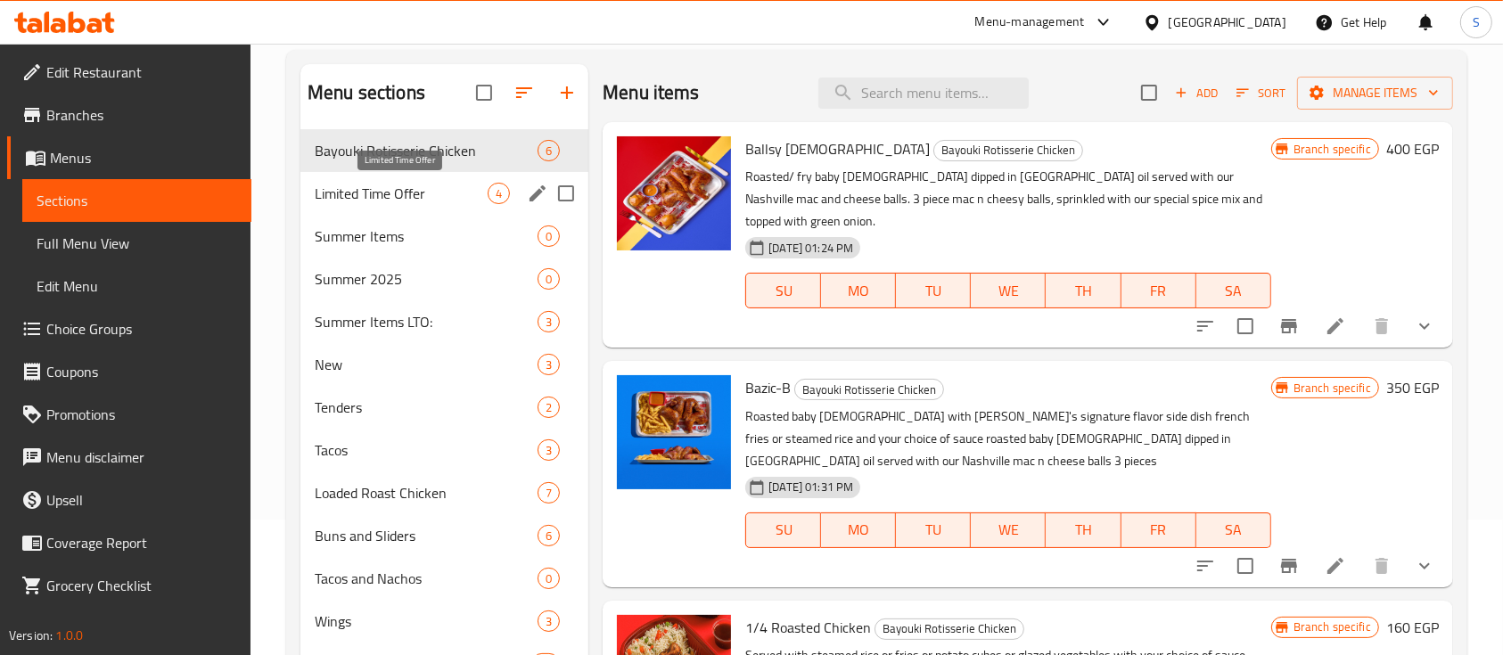
click at [415, 199] on span "Limited Time Offer" at bounding box center [401, 193] width 173 height 21
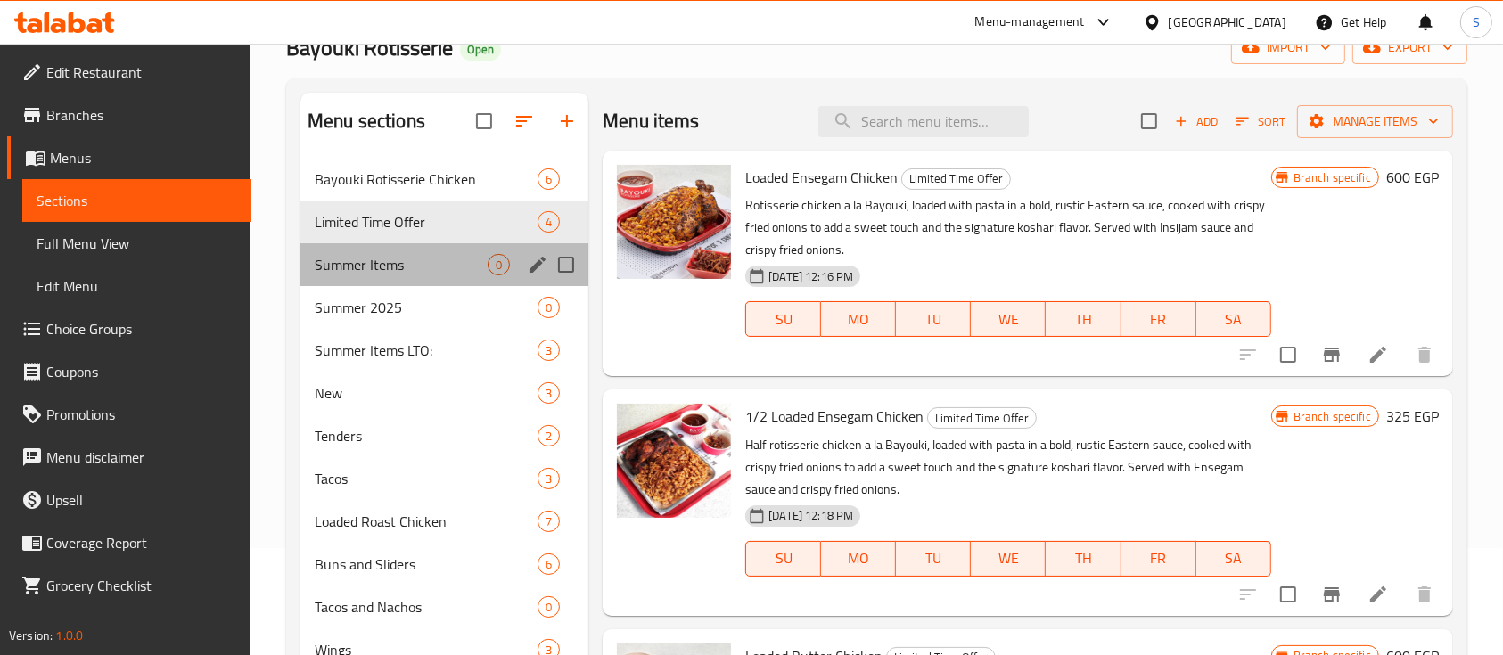
click at [356, 251] on div "Summer Items 0" at bounding box center [445, 264] width 288 height 43
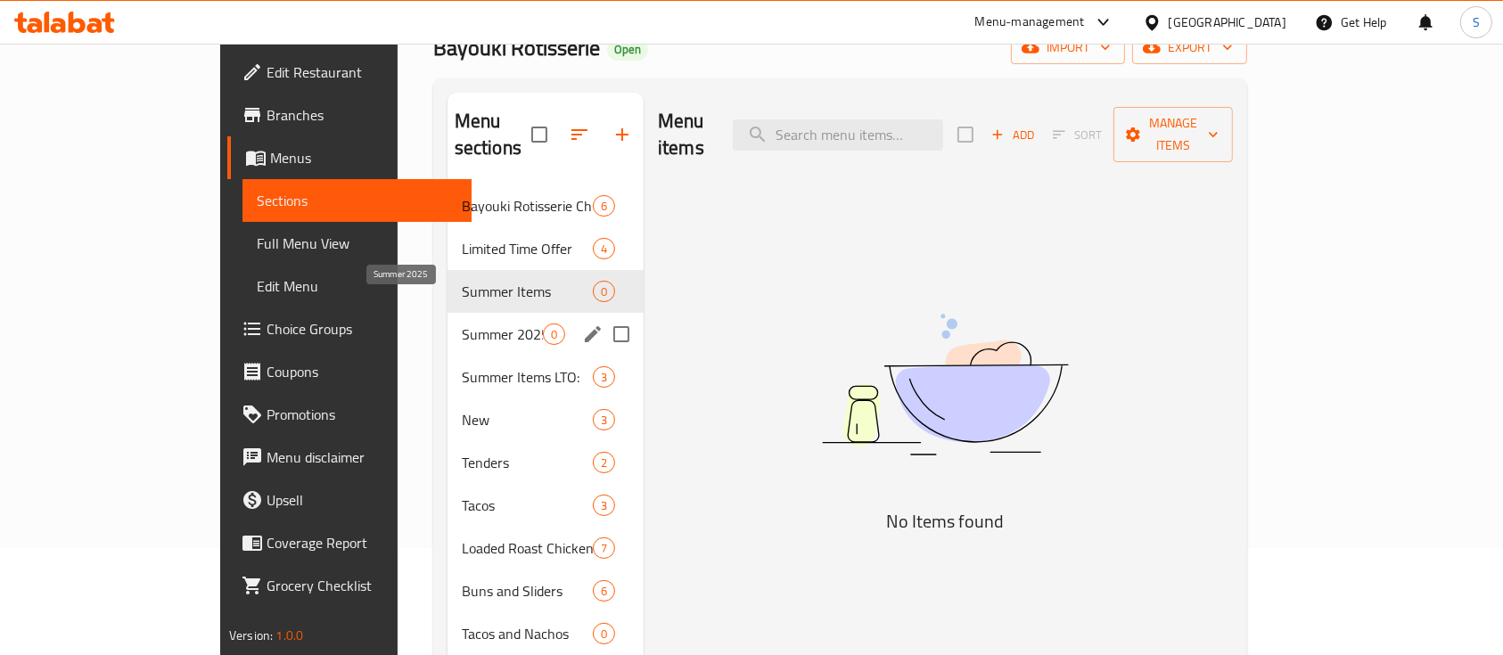
click at [462, 324] on span "Summer 2025" at bounding box center [502, 334] width 81 height 21
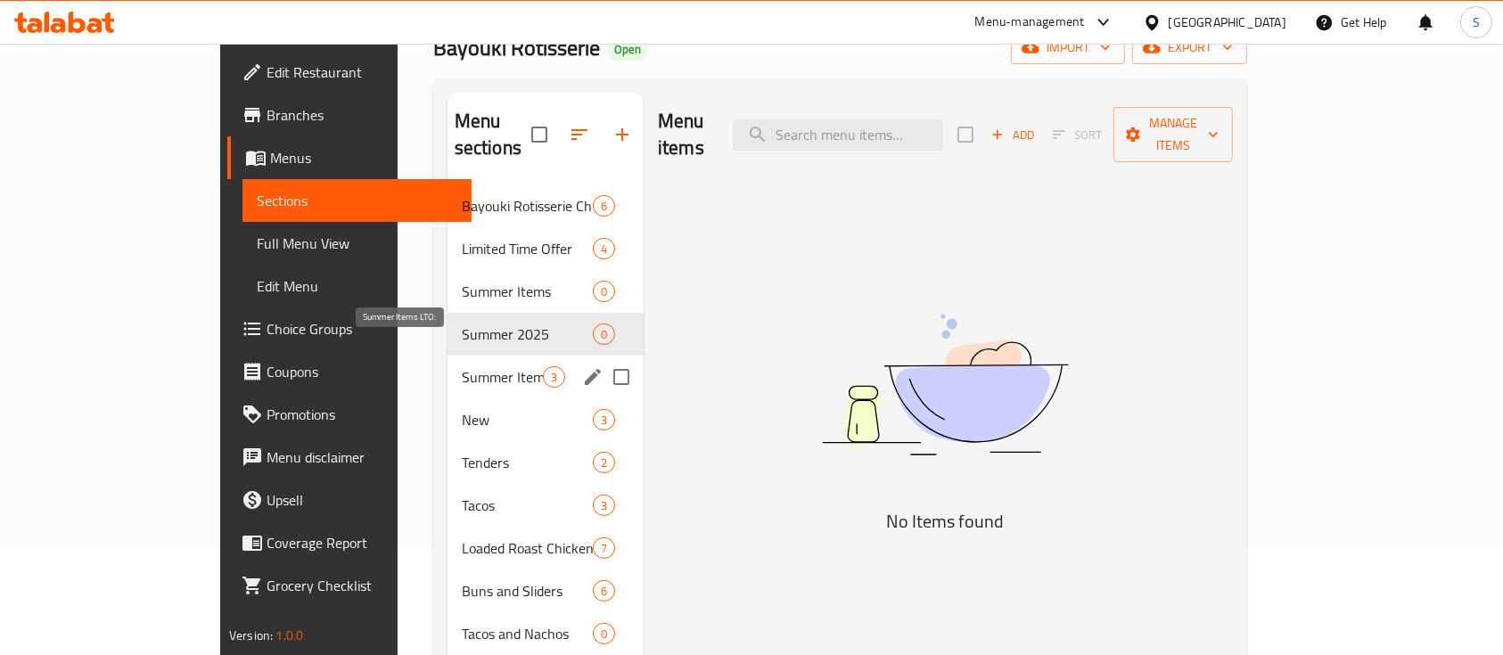
click at [462, 367] on span "Summer Items LTO:" at bounding box center [502, 377] width 81 height 21
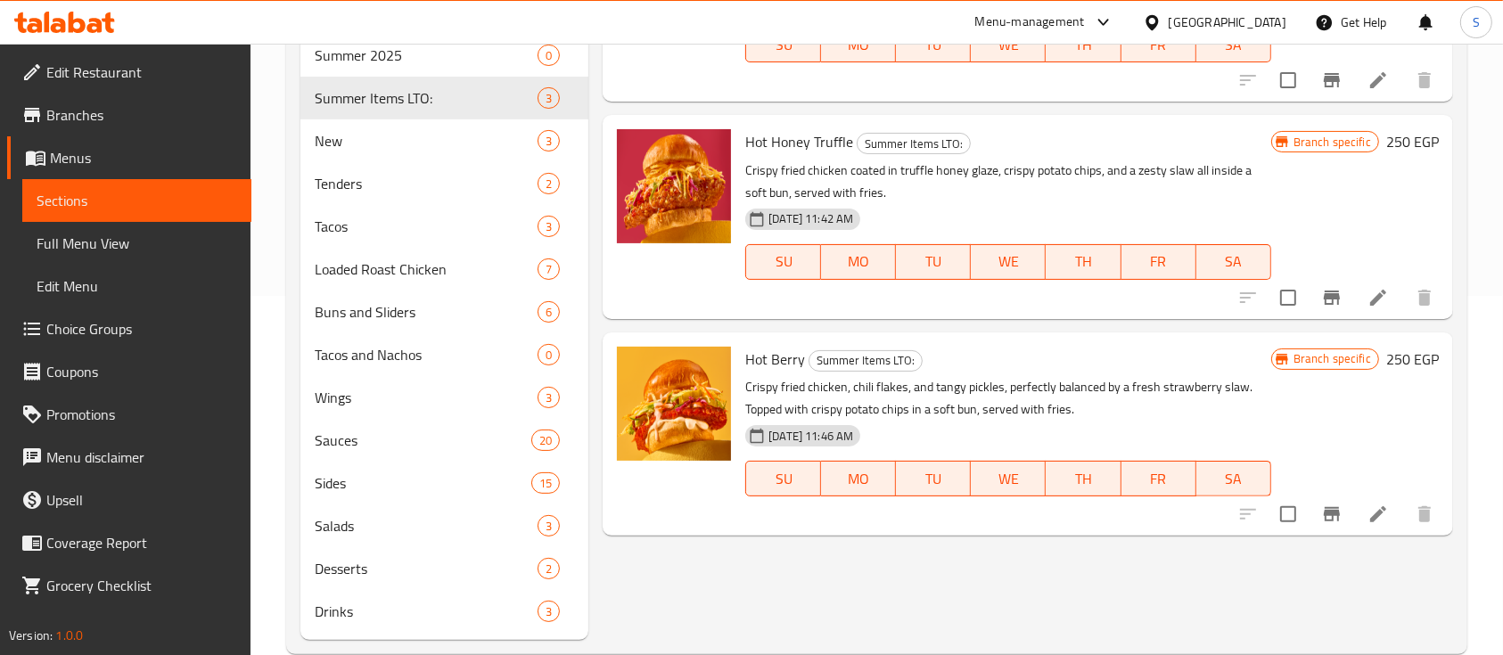
scroll to position [393, 0]
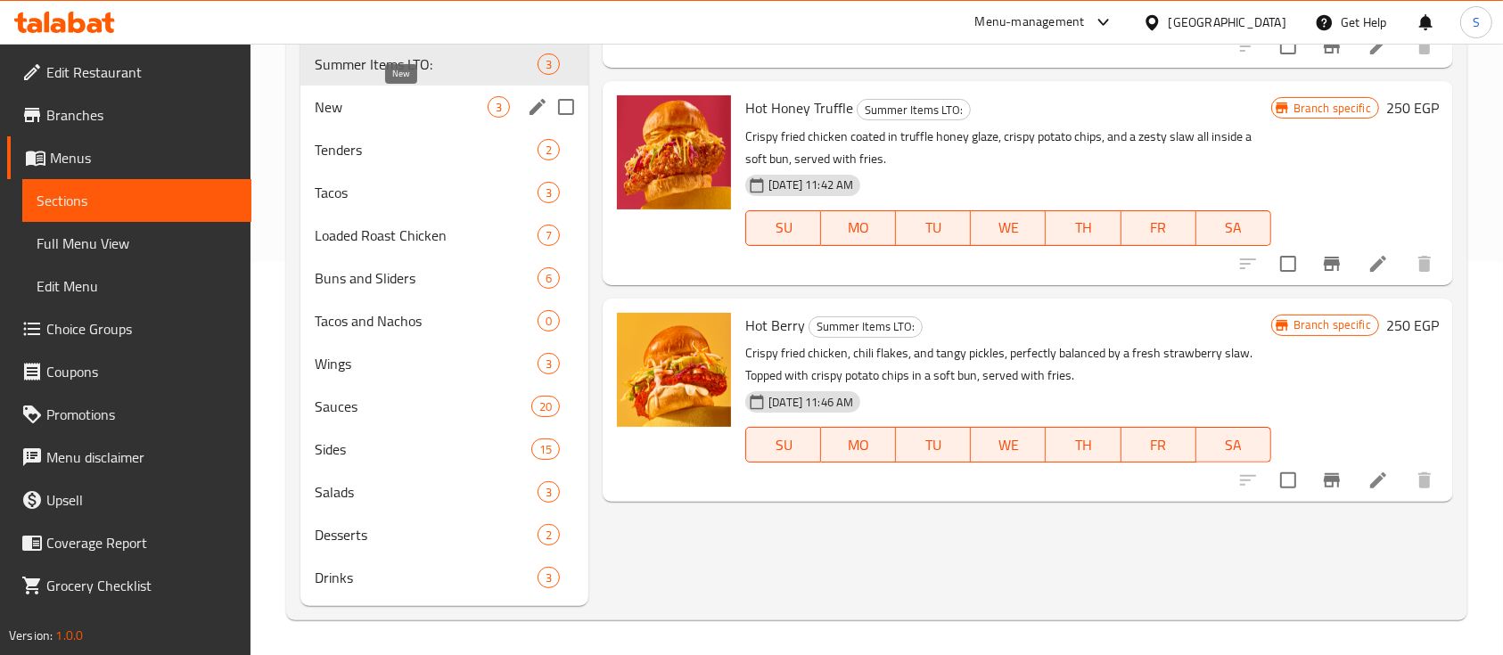
click at [403, 106] on span "New" at bounding box center [401, 106] width 173 height 21
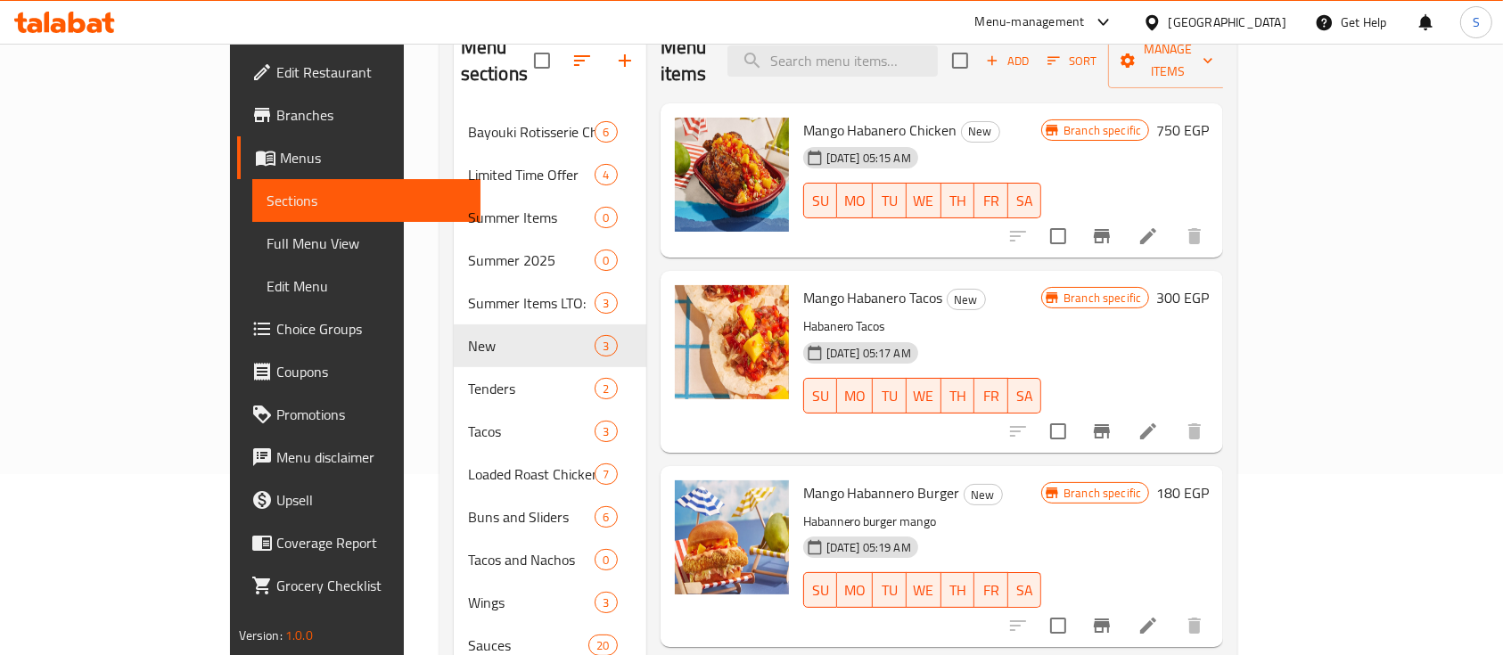
scroll to position [184, 0]
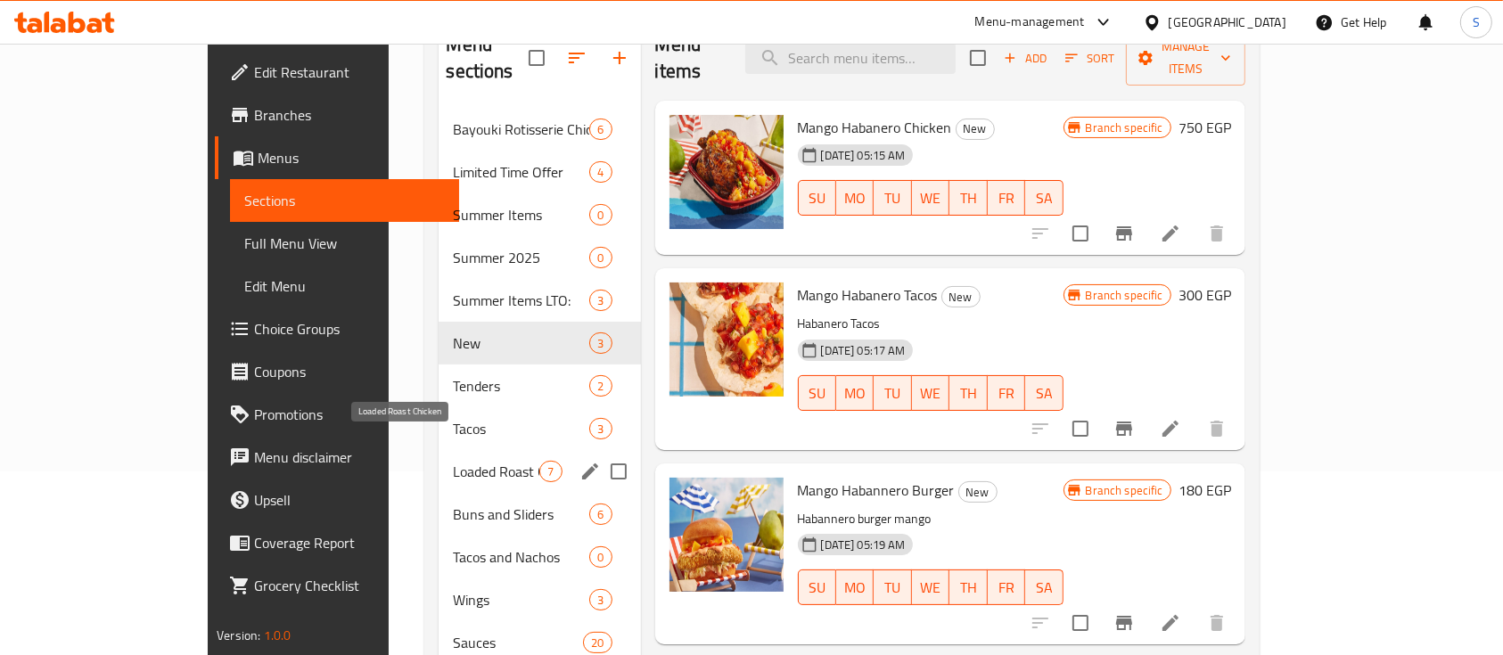
click at [453, 461] on span "Loaded Roast Chicken" at bounding box center [496, 471] width 86 height 21
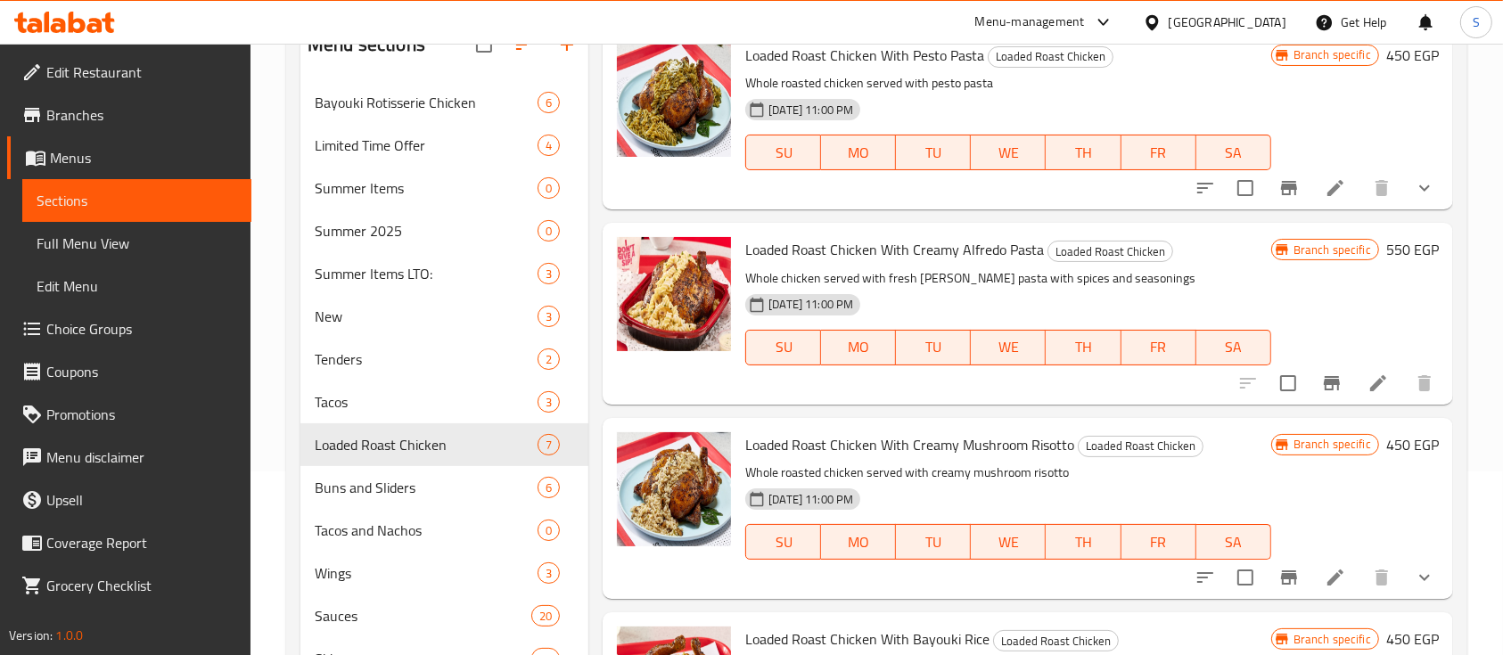
scroll to position [525, 0]
click at [1371, 386] on icon at bounding box center [1379, 383] width 16 height 16
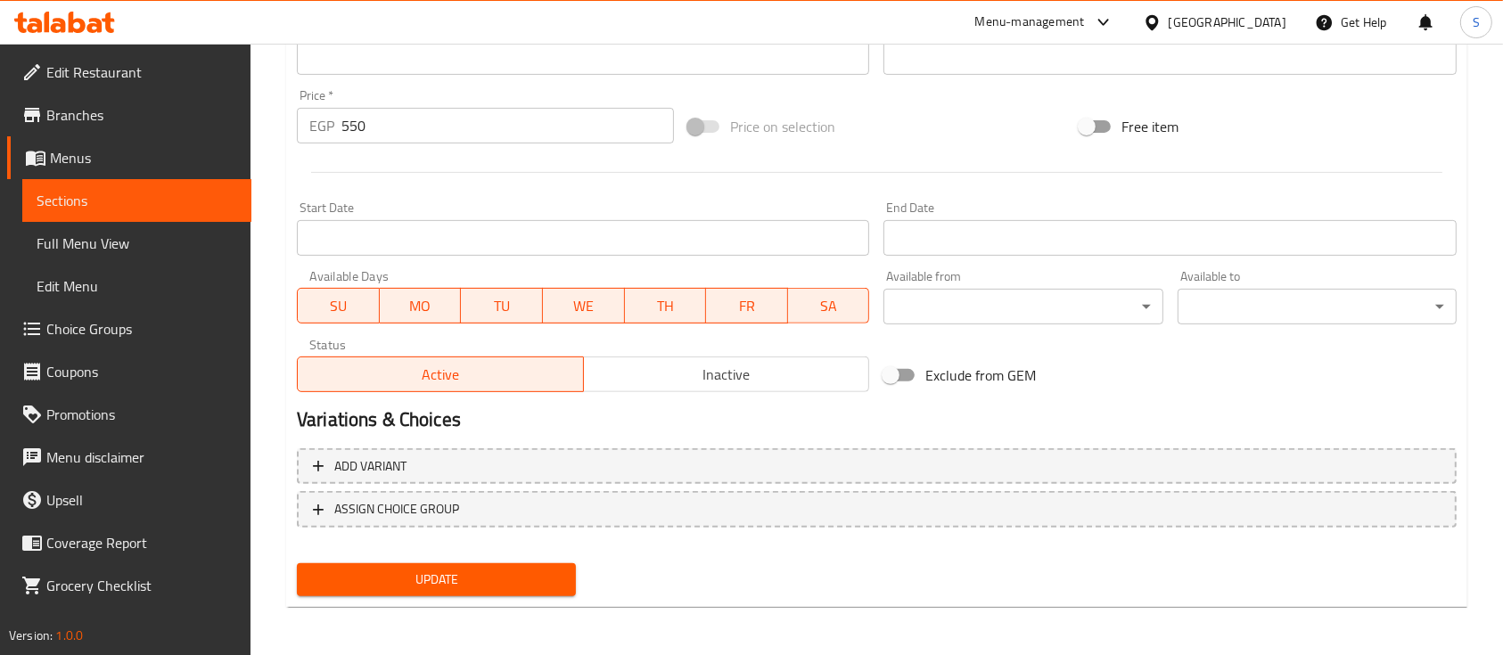
scroll to position [630, 0]
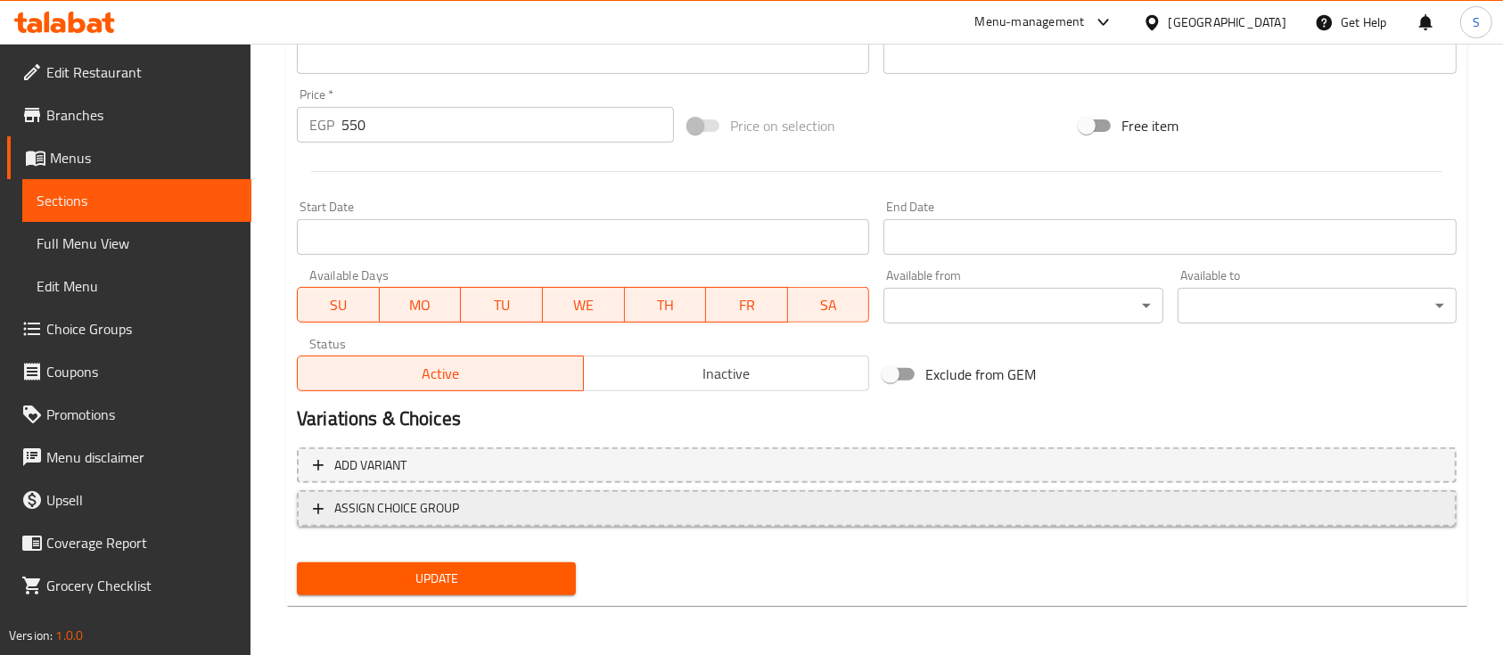
click at [513, 506] on span "ASSIGN CHOICE GROUP" at bounding box center [877, 509] width 1128 height 22
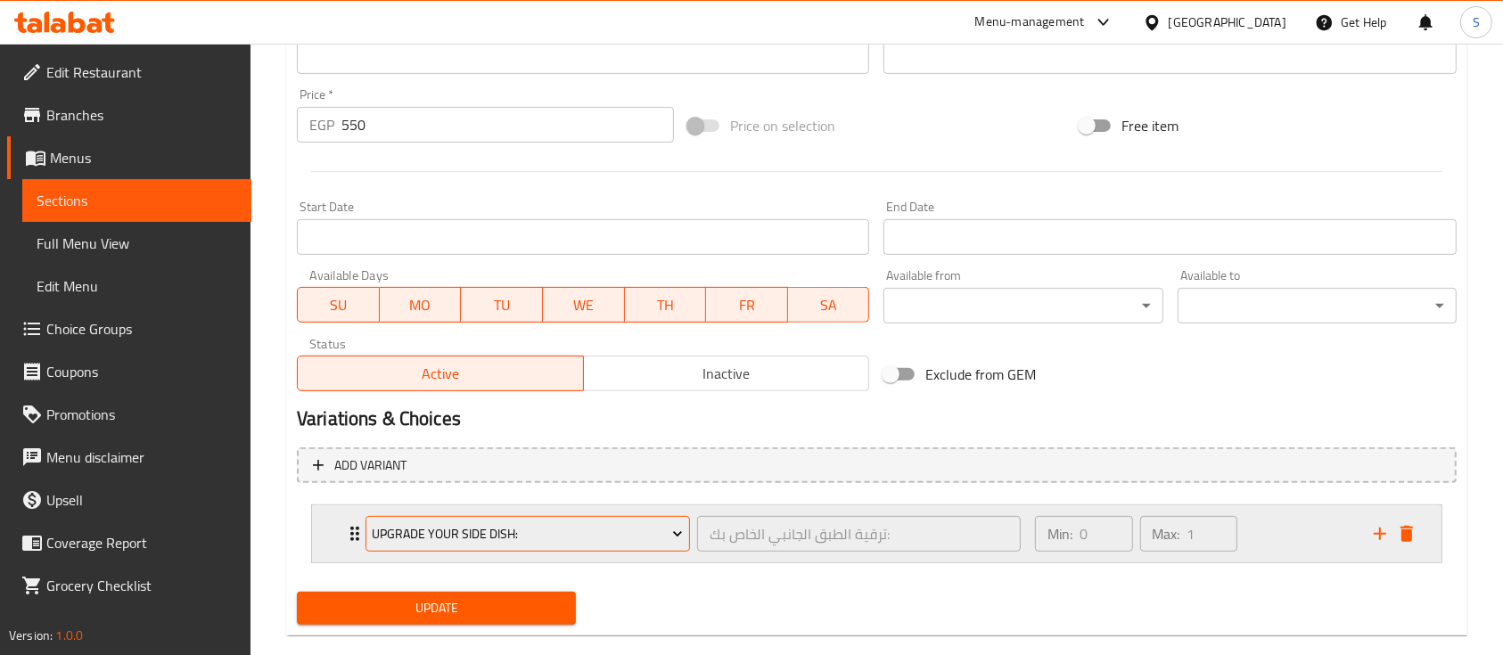
click at [597, 537] on span "UPGRADE YOUR SIDE Dish:" at bounding box center [527, 534] width 311 height 22
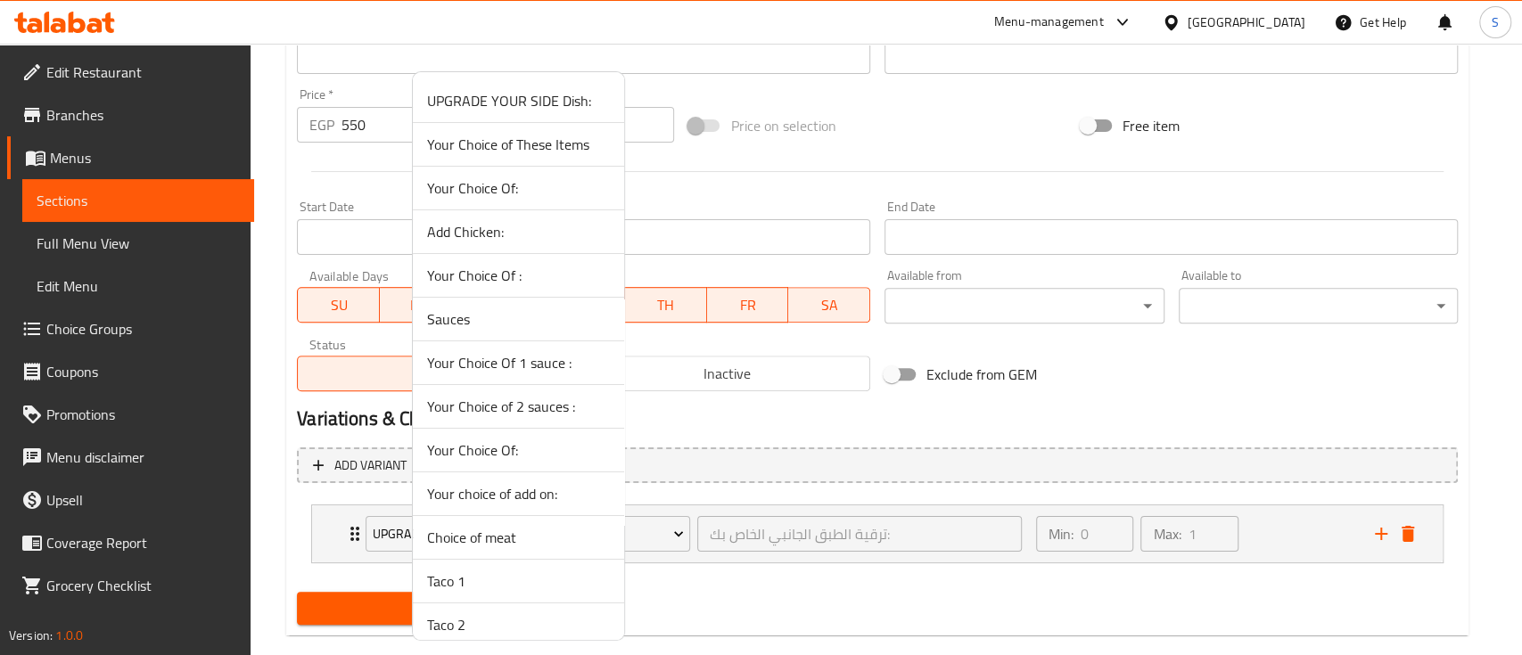
click at [538, 408] on span "Your Choice of 2 sauces :" at bounding box center [518, 406] width 183 height 21
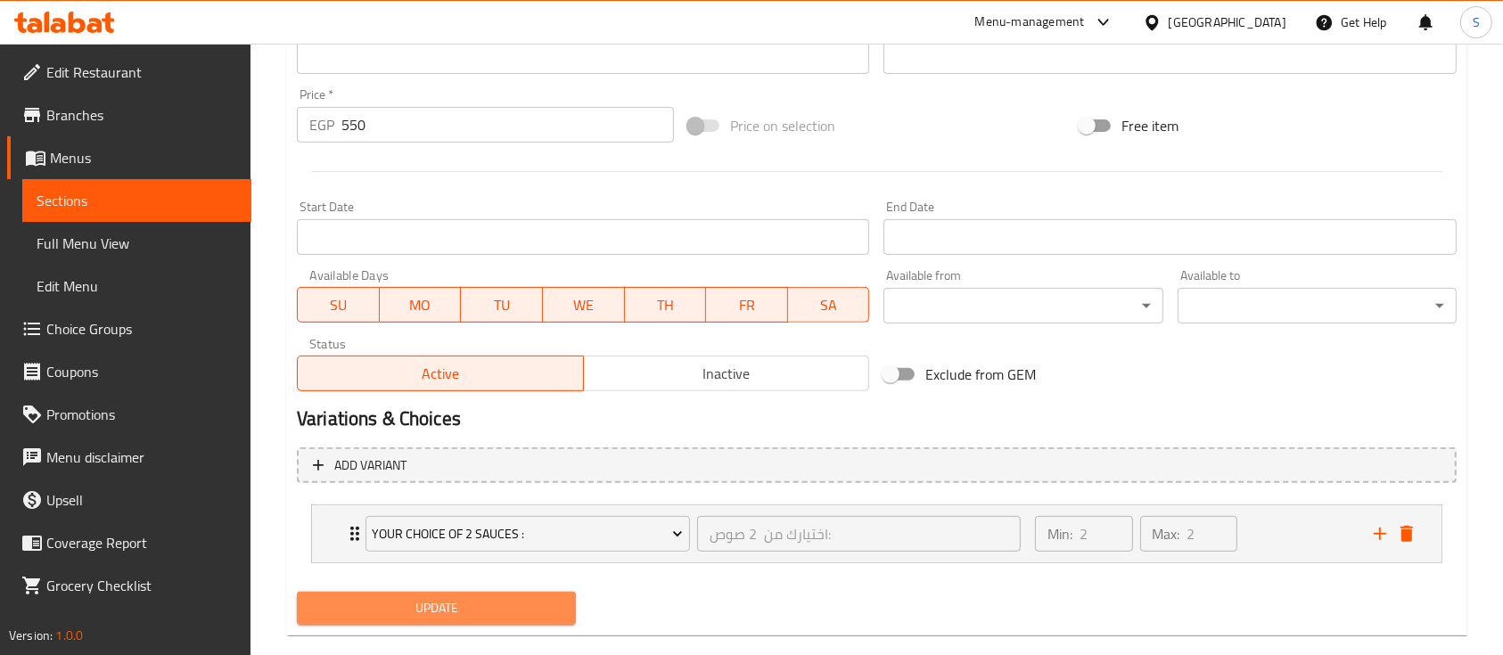
click at [422, 616] on span "Update" at bounding box center [436, 608] width 251 height 22
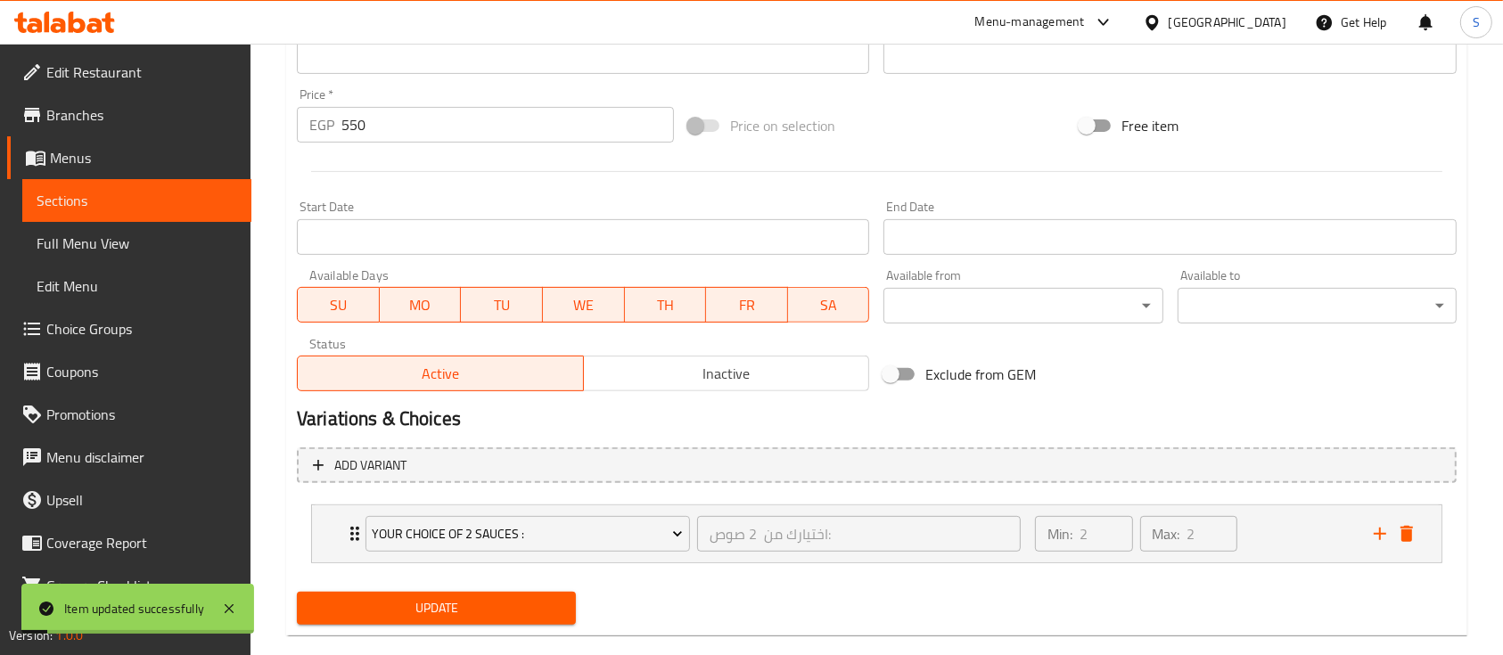
scroll to position [0, 0]
